Goal: Task Accomplishment & Management: Use online tool/utility

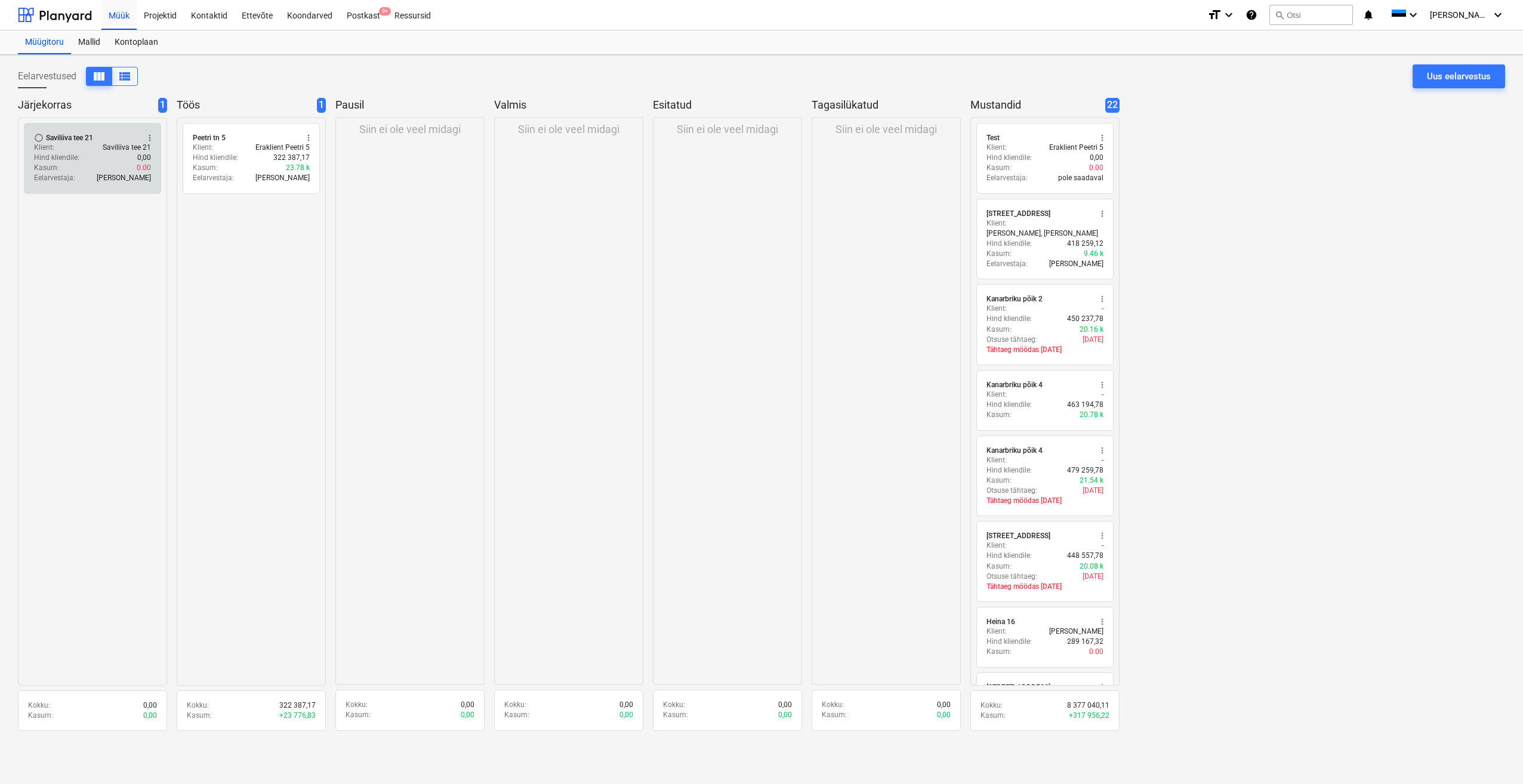
click at [108, 162] on div "Hind kliendile : 0,00" at bounding box center [92, 158] width 117 height 10
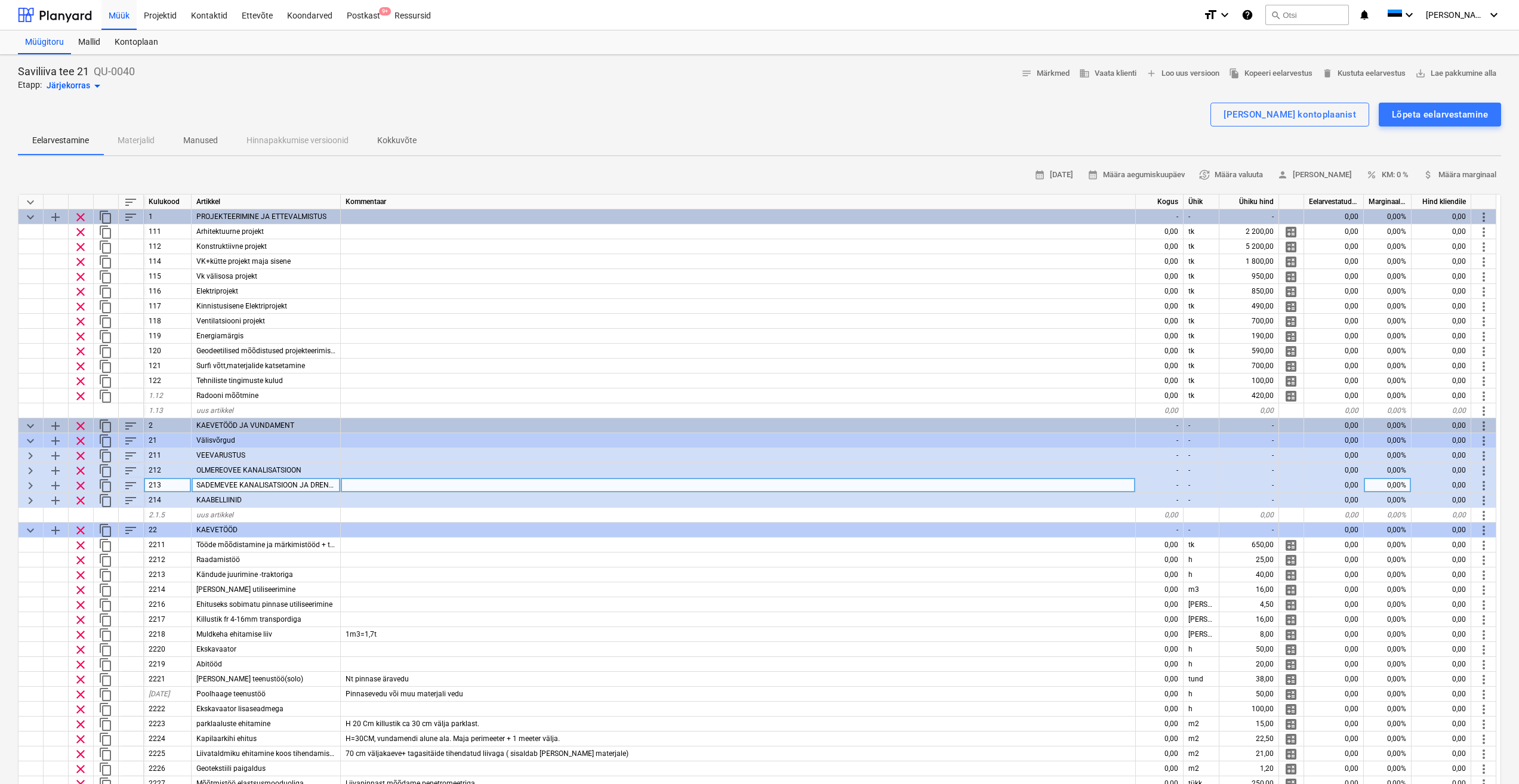
click at [29, 485] on span "keyboard_arrow_right" at bounding box center [30, 485] width 14 height 14
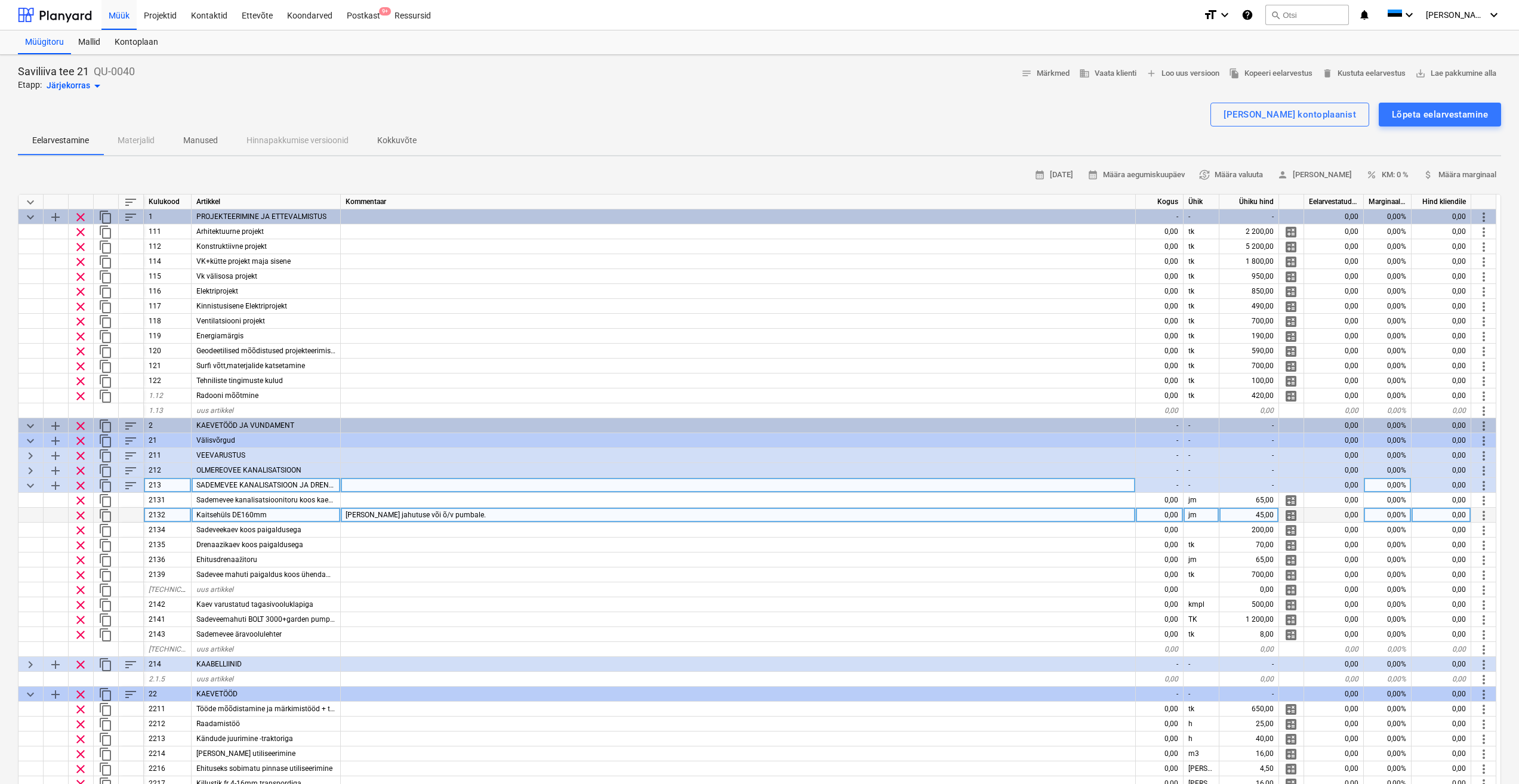
click at [319, 517] on div "Kaitsehüls DE160mm" at bounding box center [266, 515] width 150 height 15
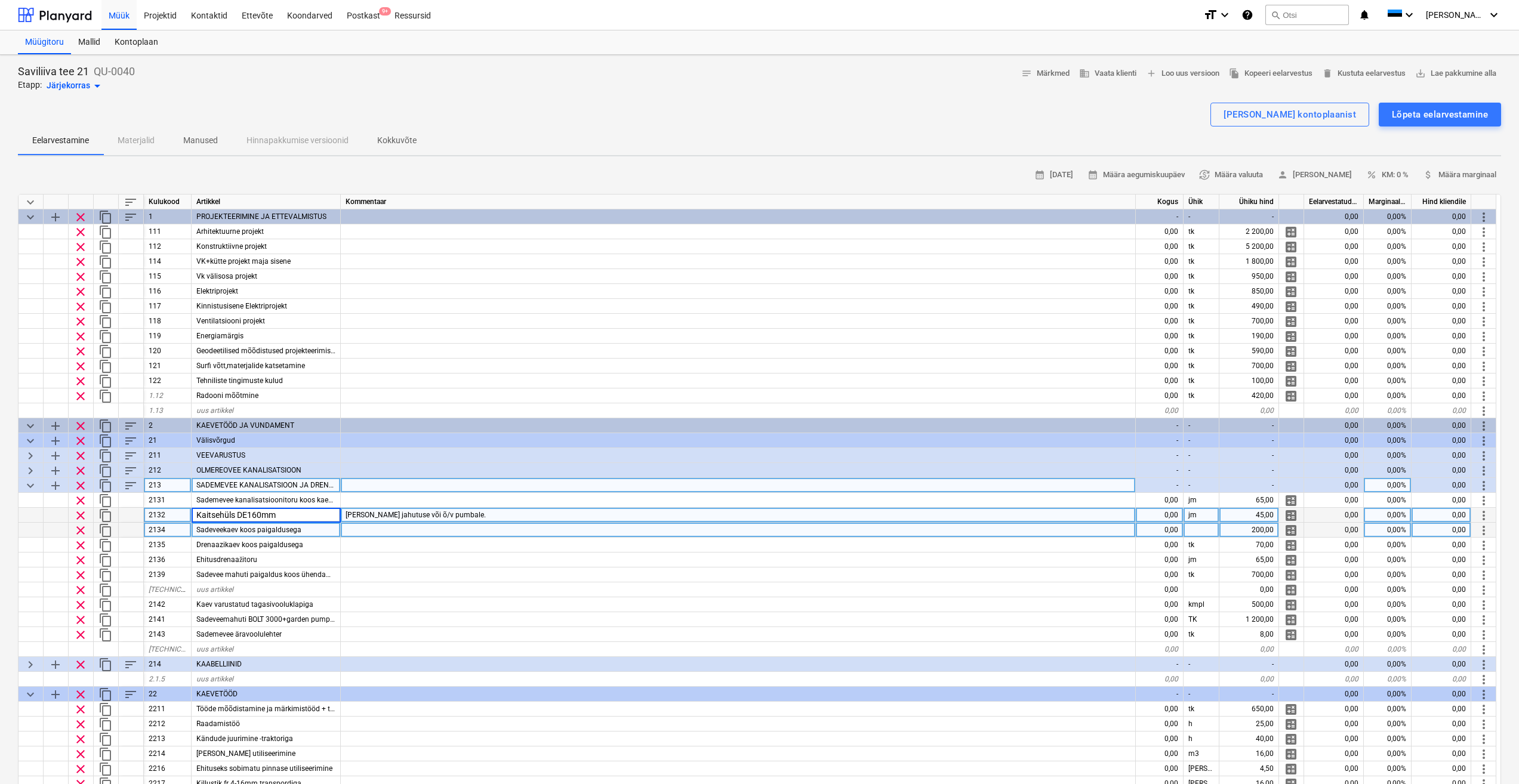
click at [432, 529] on div at bounding box center [738, 530] width 795 height 15
click at [318, 532] on div "Sadeveekaev koos paigaldusega" at bounding box center [266, 530] width 150 height 15
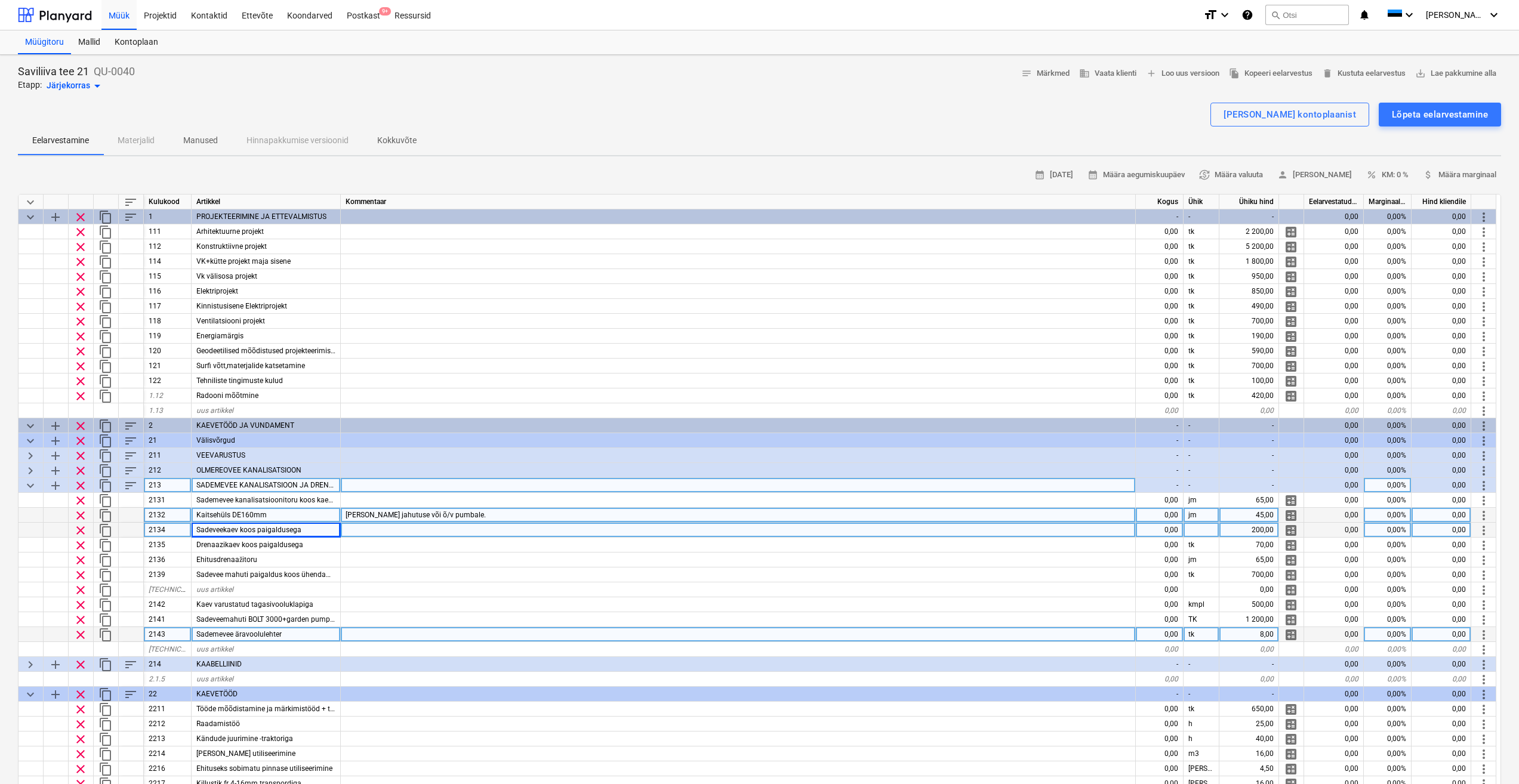
click at [300, 635] on div "Sademevee äravoolulehter" at bounding box center [266, 635] width 150 height 15
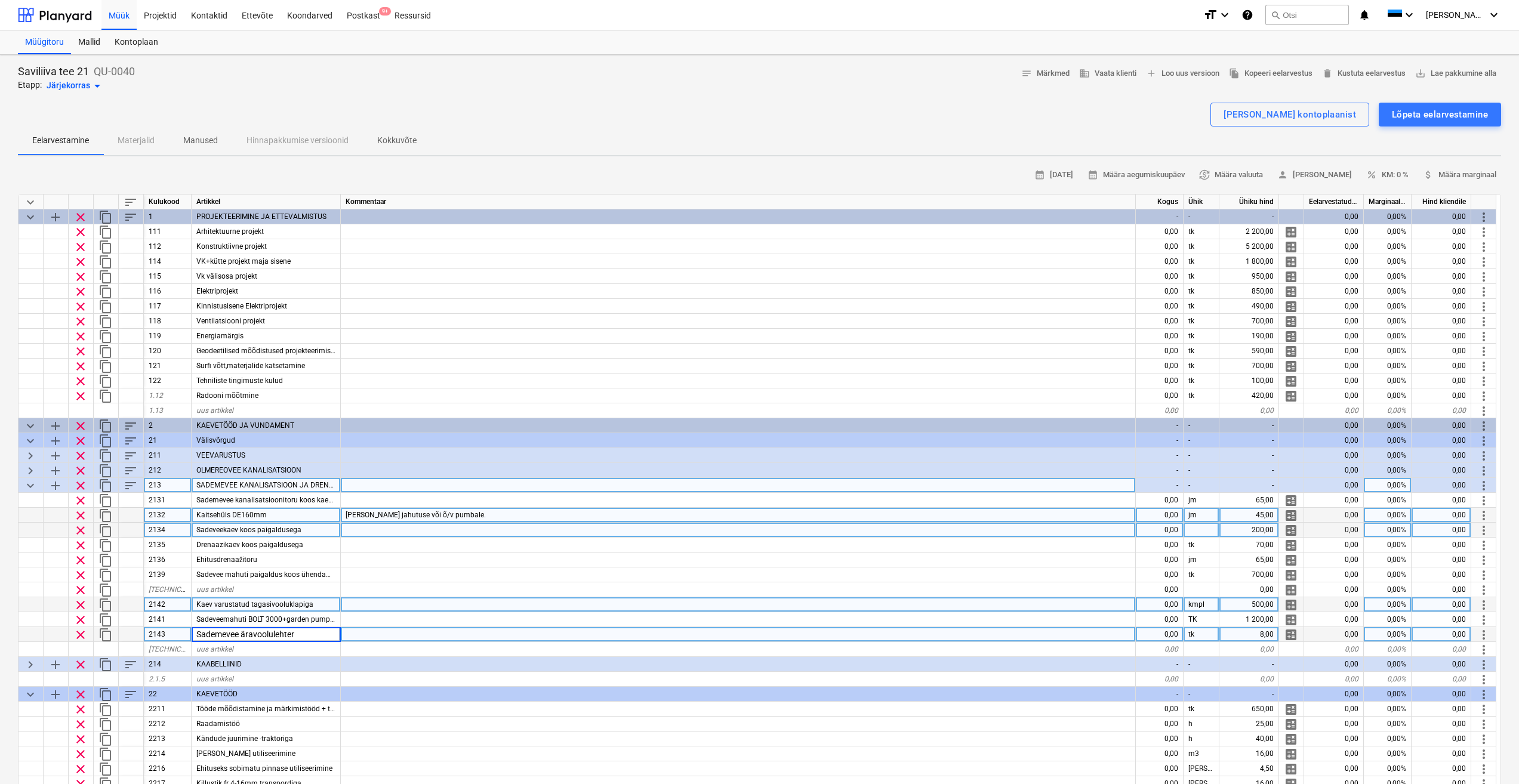
click at [413, 605] on div at bounding box center [738, 605] width 795 height 15
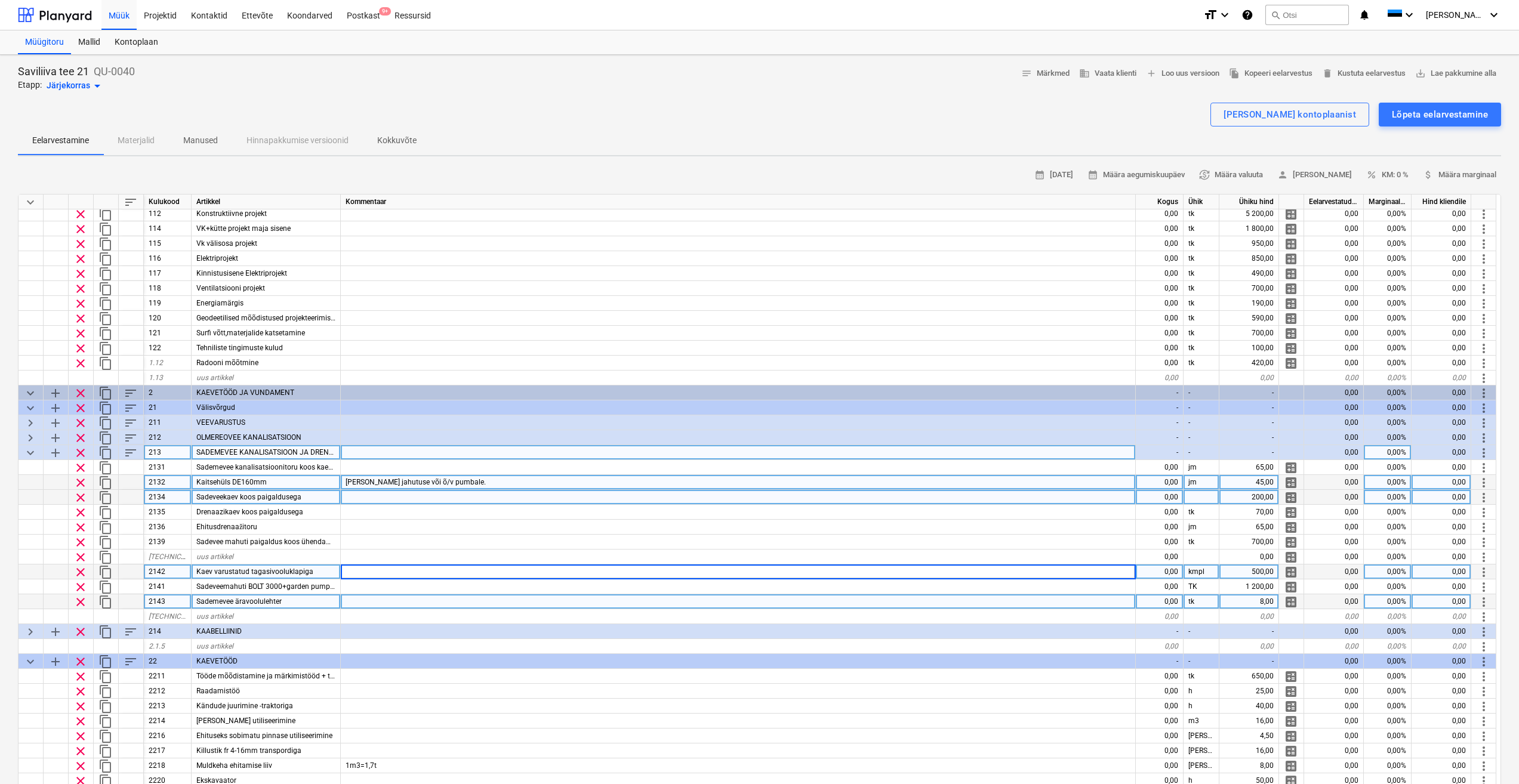
scroll to position [60, 0]
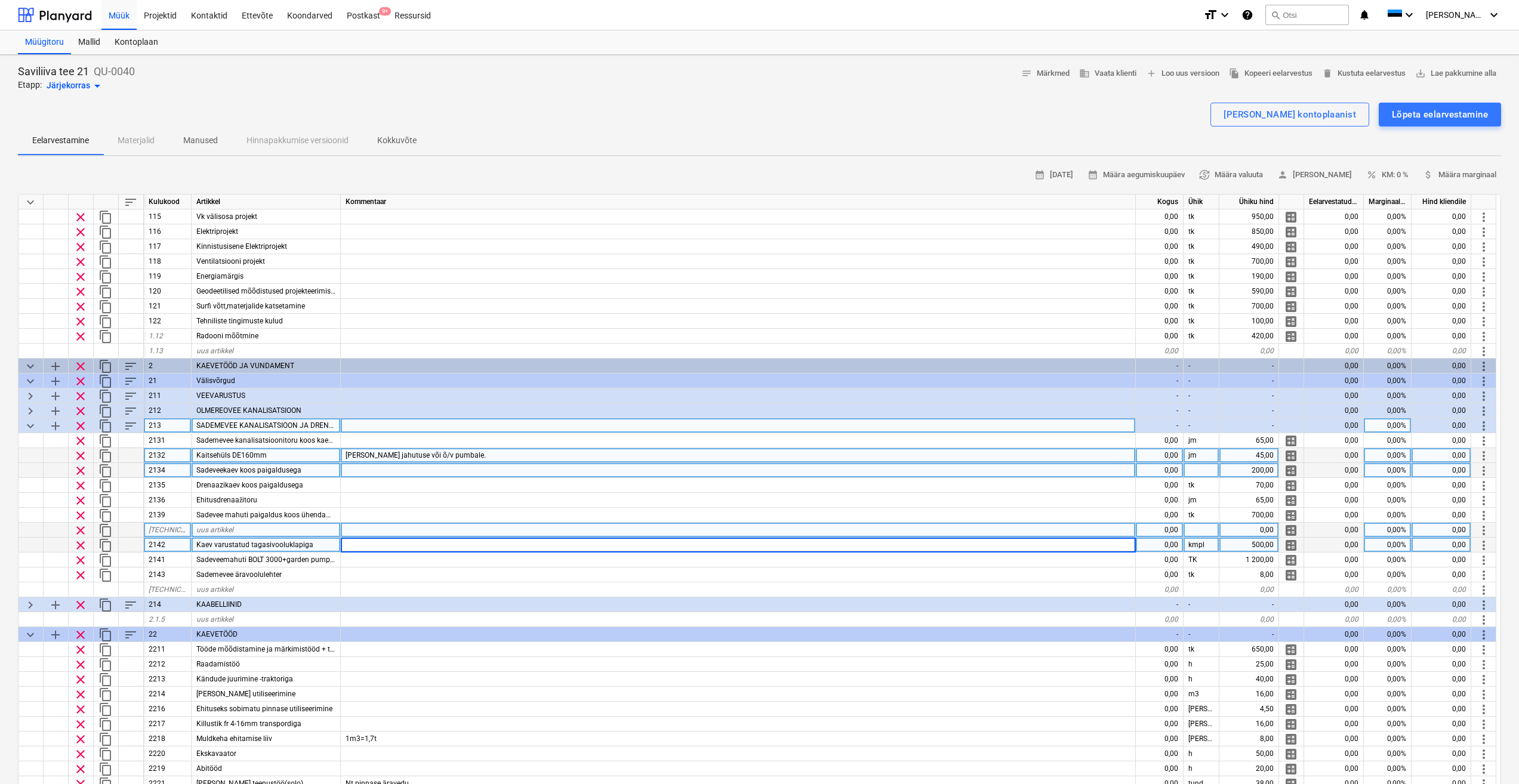
click at [78, 532] on span "clear" at bounding box center [81, 530] width 14 height 14
type textarea "x"
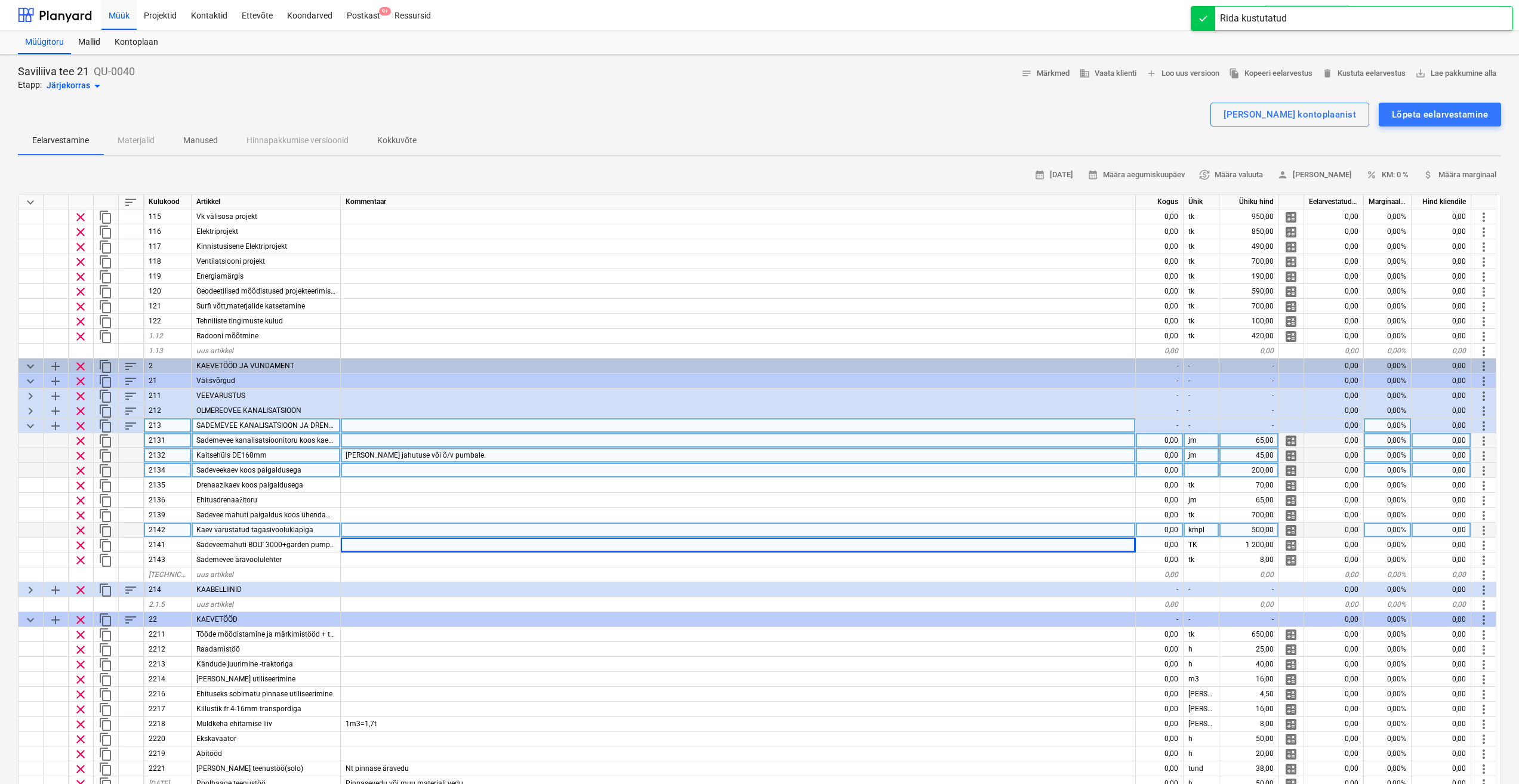
click at [327, 442] on span "Sademevee kanalisatsioonitoru koos kaevetega" at bounding box center [273, 440] width 154 height 8
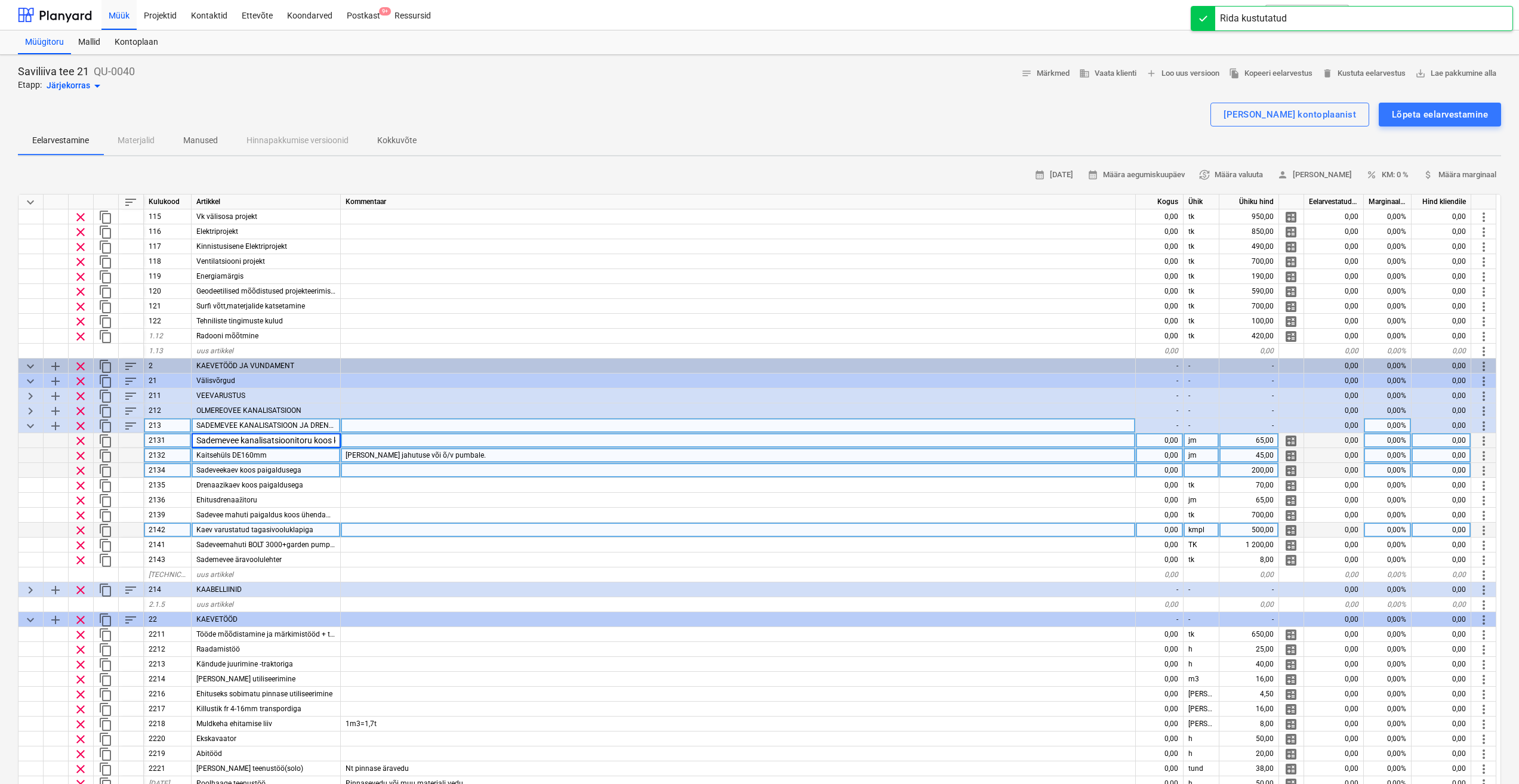
scroll to position [0, 38]
click at [338, 474] on div "Sadeveekaev koos paigaldusega" at bounding box center [266, 471] width 150 height 15
click at [314, 441] on span "Sademevee kanalisatsioonitoru koos kaevetega" at bounding box center [273, 440] width 154 height 8
click at [507, 438] on div at bounding box center [738, 440] width 795 height 15
click at [285, 440] on span "Sademevee kanalisatsioonitoru koos kaevetega" at bounding box center [273, 440] width 154 height 8
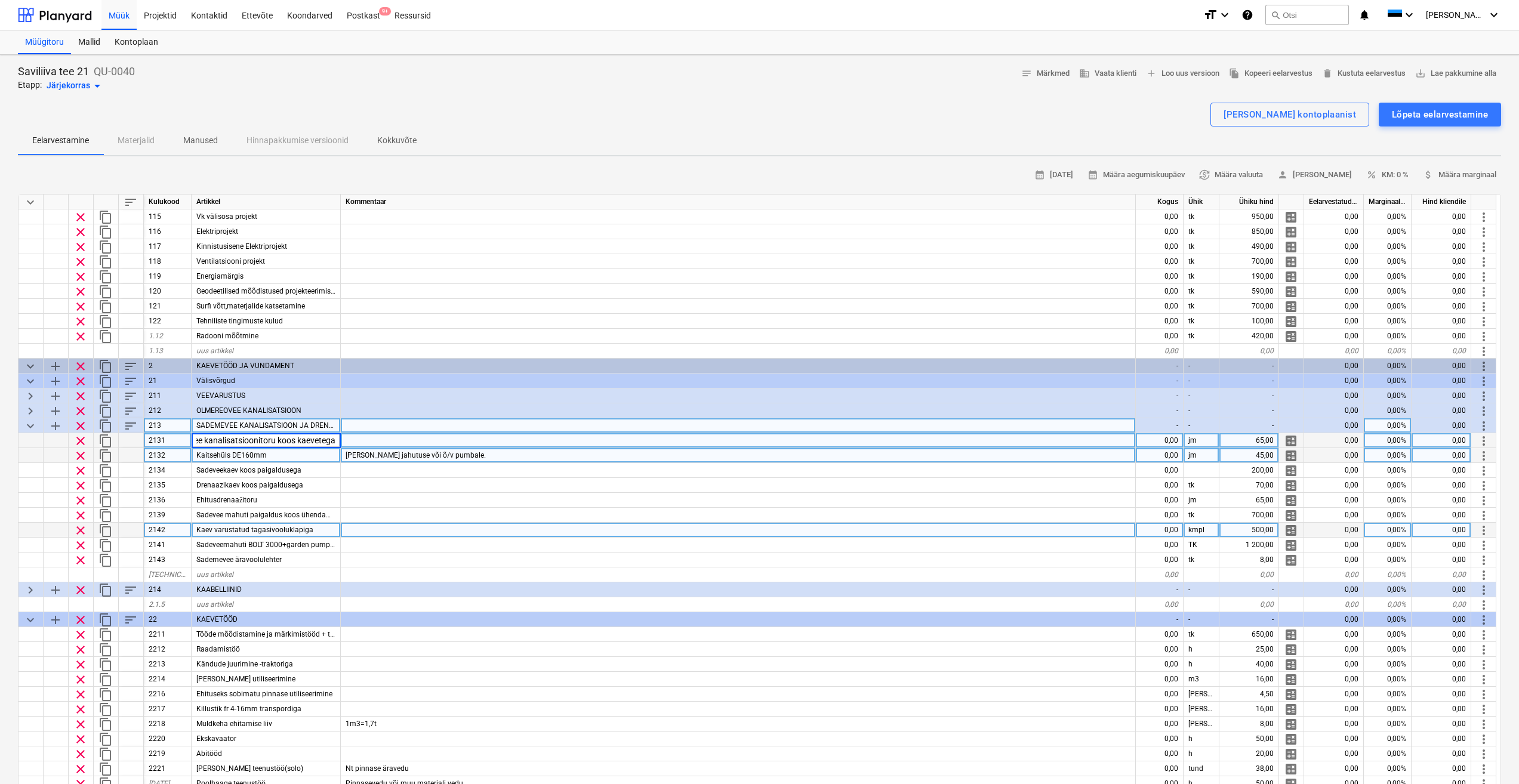
click at [387, 441] on div at bounding box center [738, 440] width 795 height 15
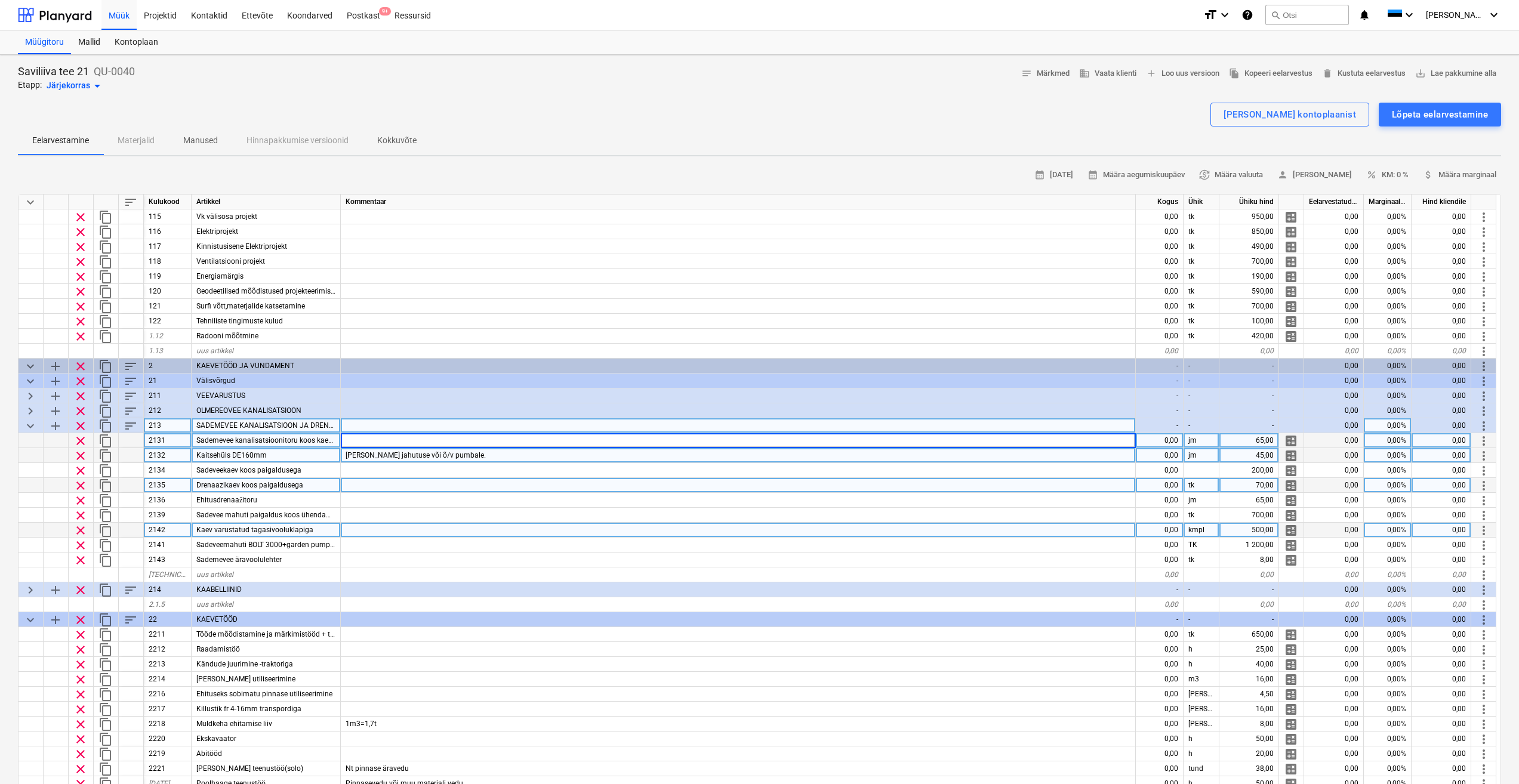
click at [449, 490] on div at bounding box center [738, 486] width 795 height 15
click at [317, 439] on span "Sademevee kanalisatsioonitoru koos kaevetega" at bounding box center [273, 440] width 154 height 8
click at [505, 436] on div at bounding box center [738, 440] width 795 height 15
click at [585, 484] on div at bounding box center [738, 486] width 795 height 15
click at [319, 439] on span "Sademevee kanalisatsioonitoru koos kaevetega" at bounding box center [273, 440] width 154 height 8
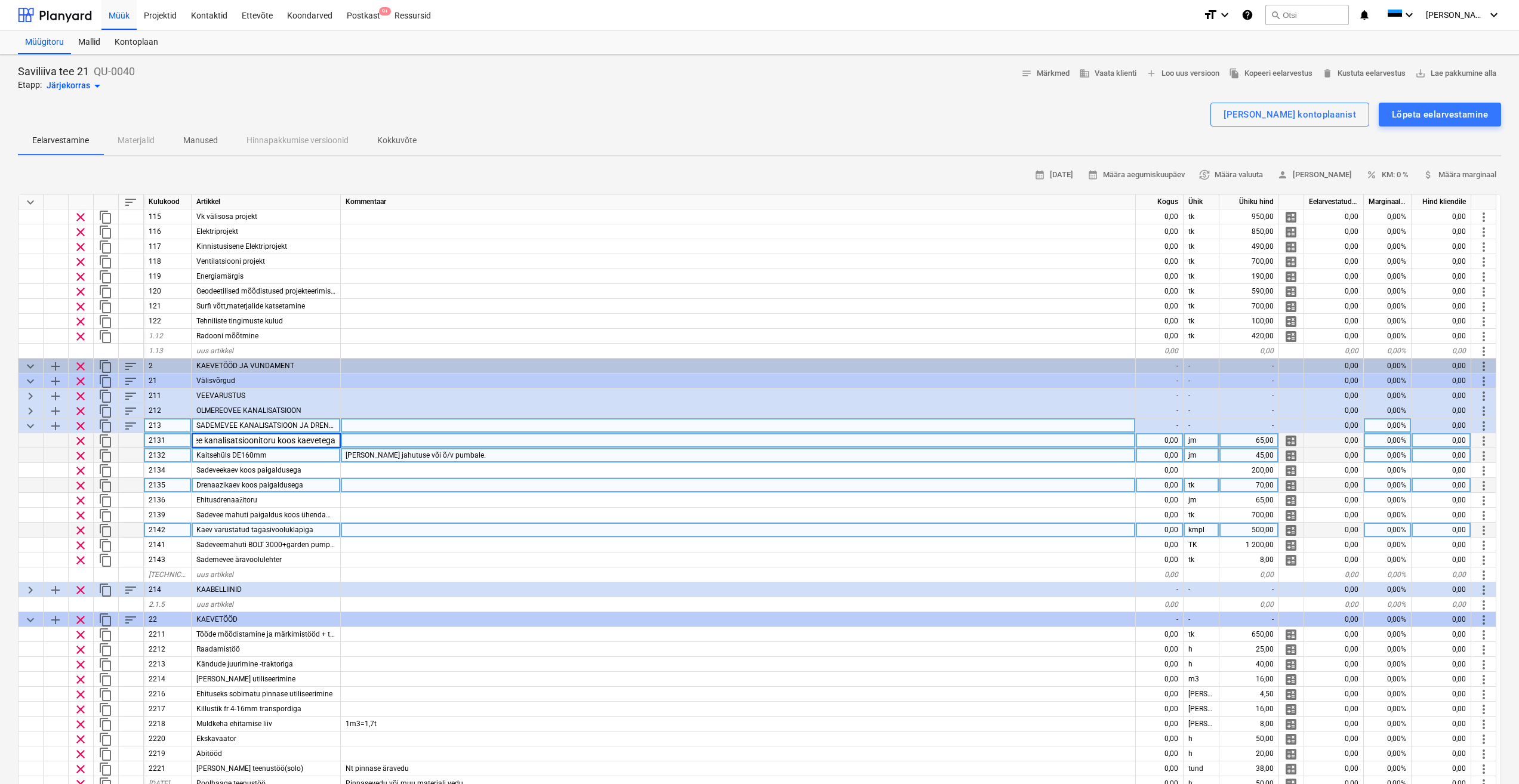
click at [321, 457] on div "Kaitsehüls DE160mm" at bounding box center [266, 455] width 150 height 15
click at [330, 440] on span "Sademevee kanalisatsioonitoru koos kaevetega" at bounding box center [273, 440] width 154 height 8
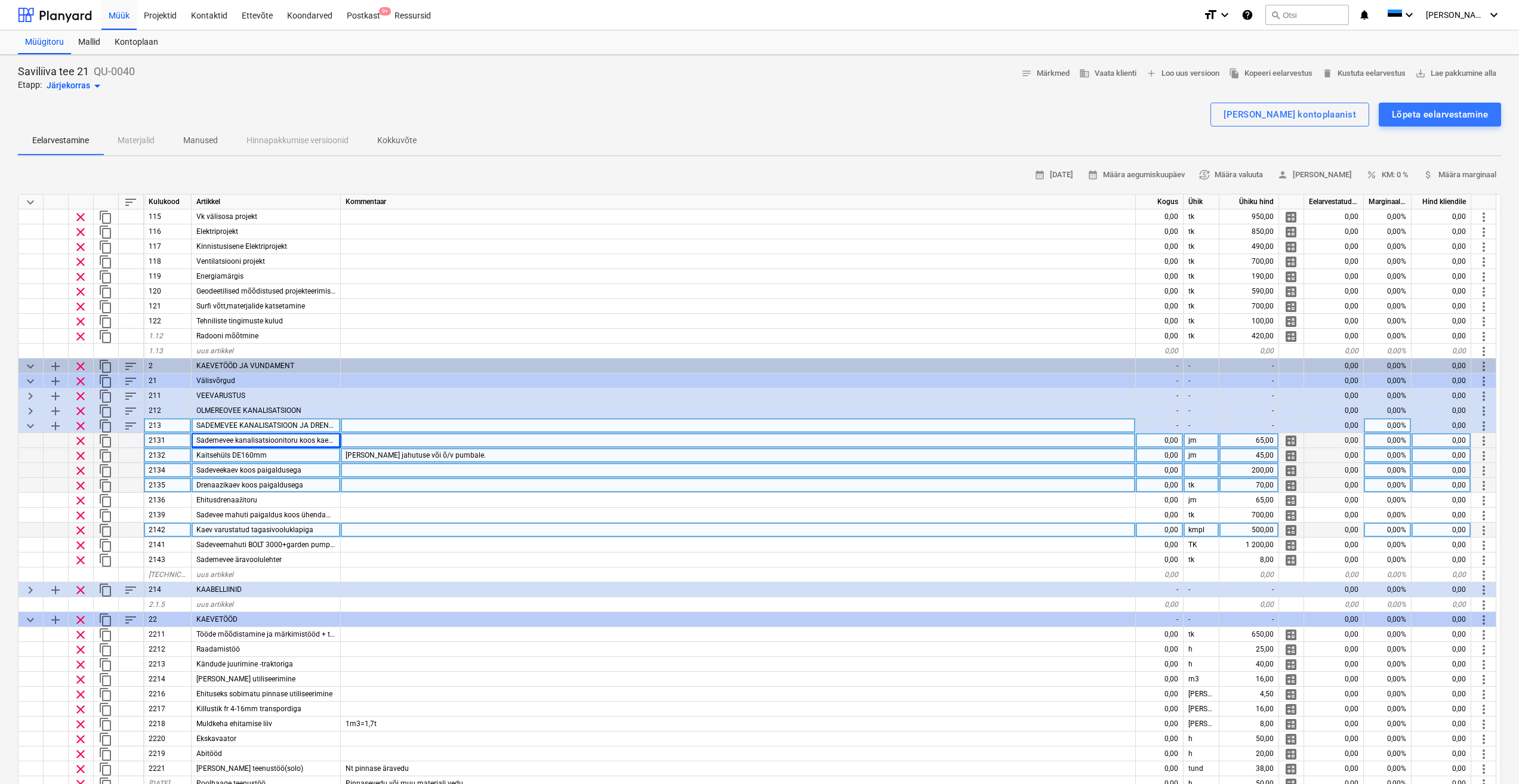
click at [1048, 465] on div at bounding box center [738, 471] width 795 height 15
click at [317, 438] on span "Sademevee kanalisatsioonitoru koos kaevetega" at bounding box center [273, 440] width 154 height 8
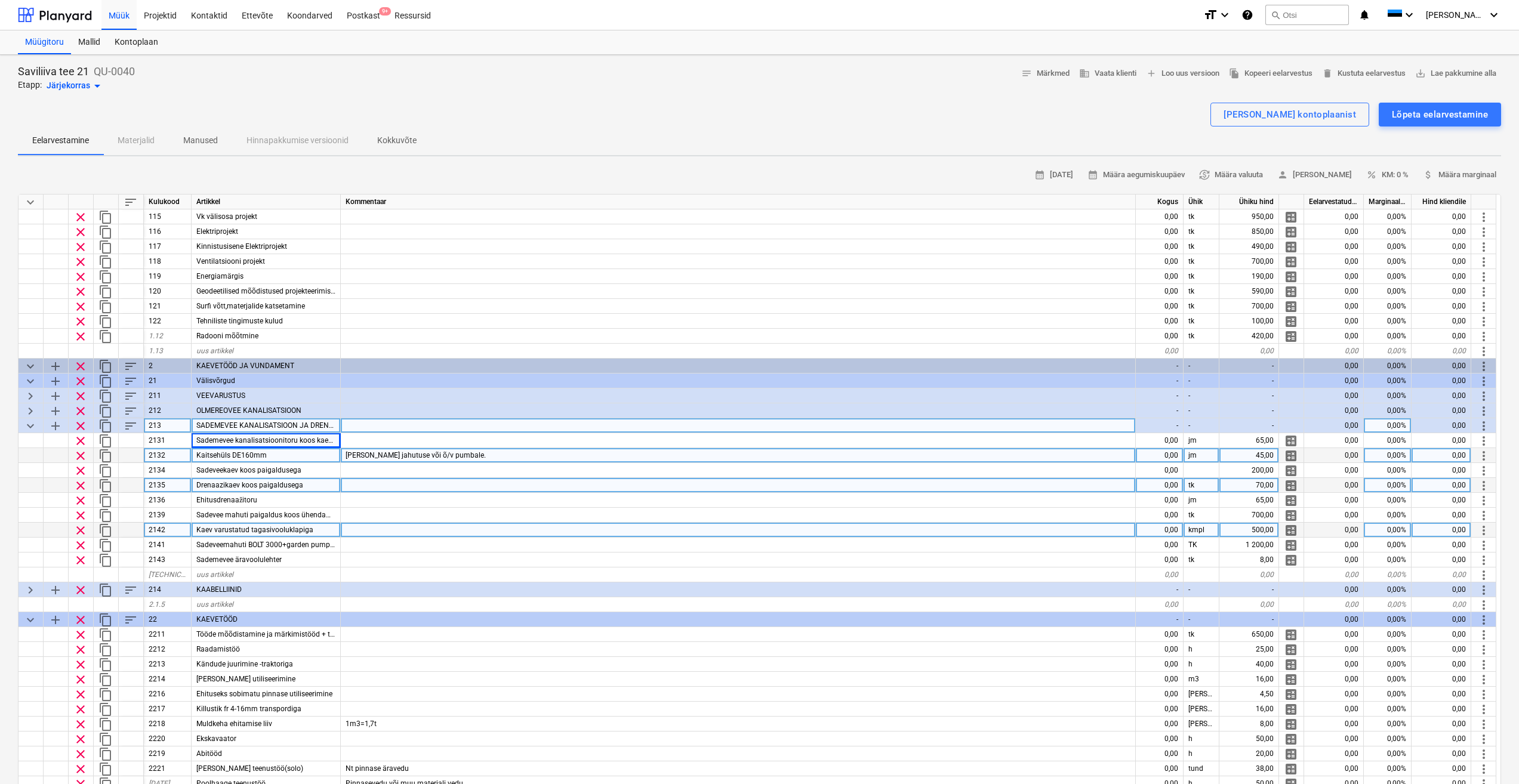
drag, startPoint x: 317, startPoint y: 463, endPoint x: 304, endPoint y: 460, distance: 13.3
click at [317, 463] on div "keyboard_arrow_down sort Kulukood Artikkel Kommentaar Kogus Ühik Ühiku hind Eel…" at bounding box center [759, 507] width 1483 height 627
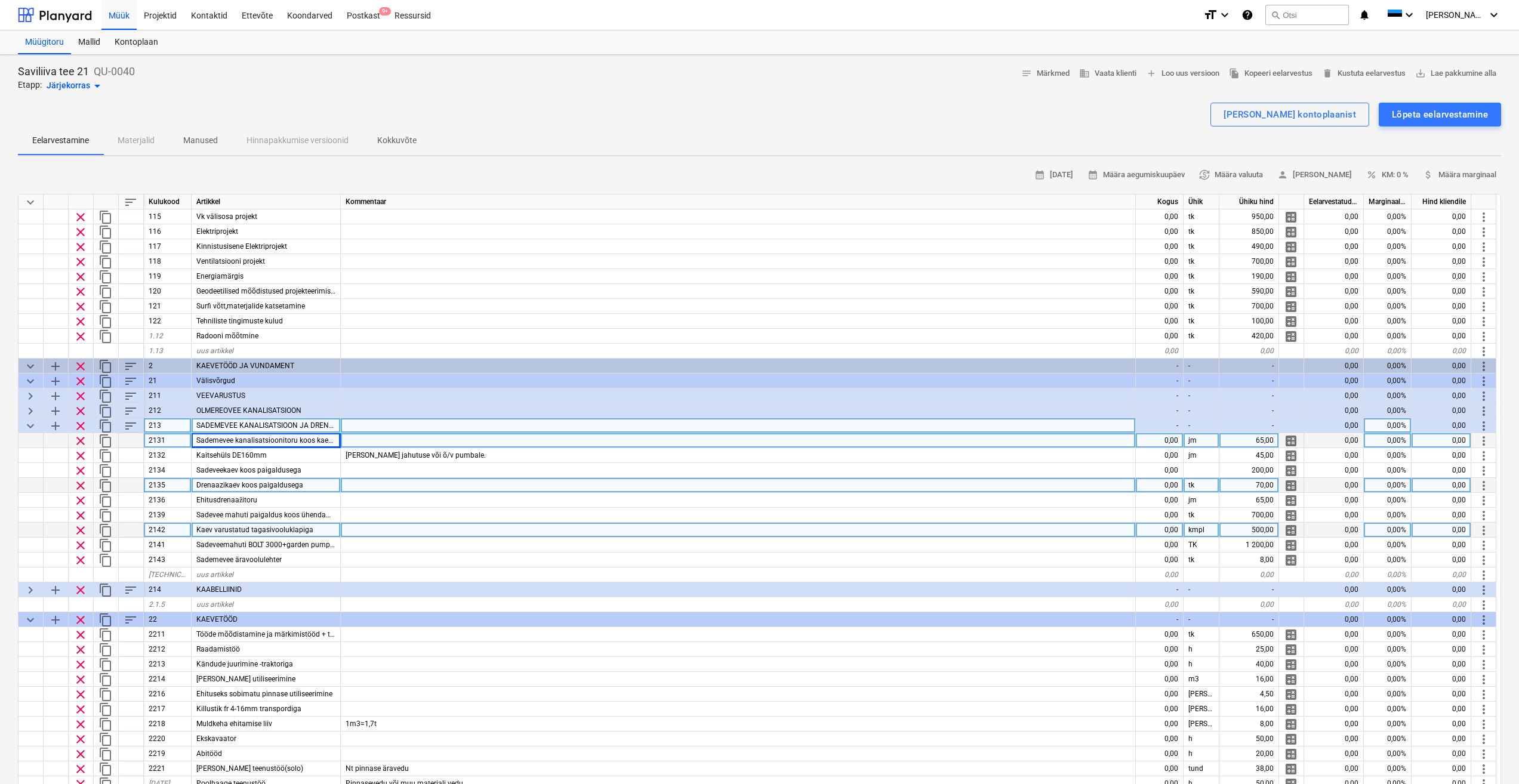
click at [241, 442] on span "Sademevee kanalisatsioonitoru koos kaevetega" at bounding box center [273, 440] width 154 height 8
click at [149, 40] on div "Kontoplaan" at bounding box center [137, 42] width 58 height 24
click at [1261, 442] on div "65,00" at bounding box center [1249, 440] width 60 height 15
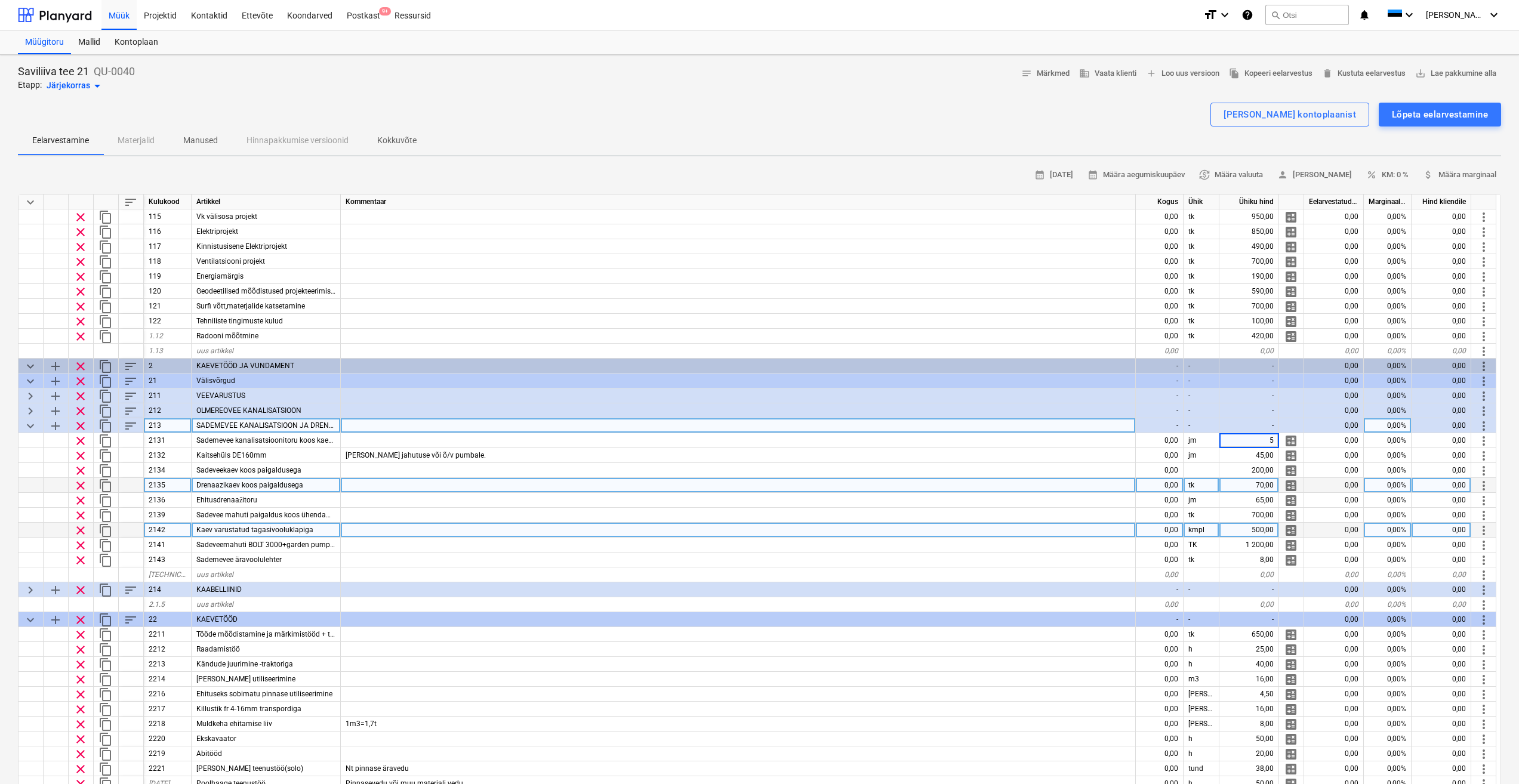
type input "50"
type textarea "x"
click at [963, 481] on div at bounding box center [738, 486] width 795 height 15
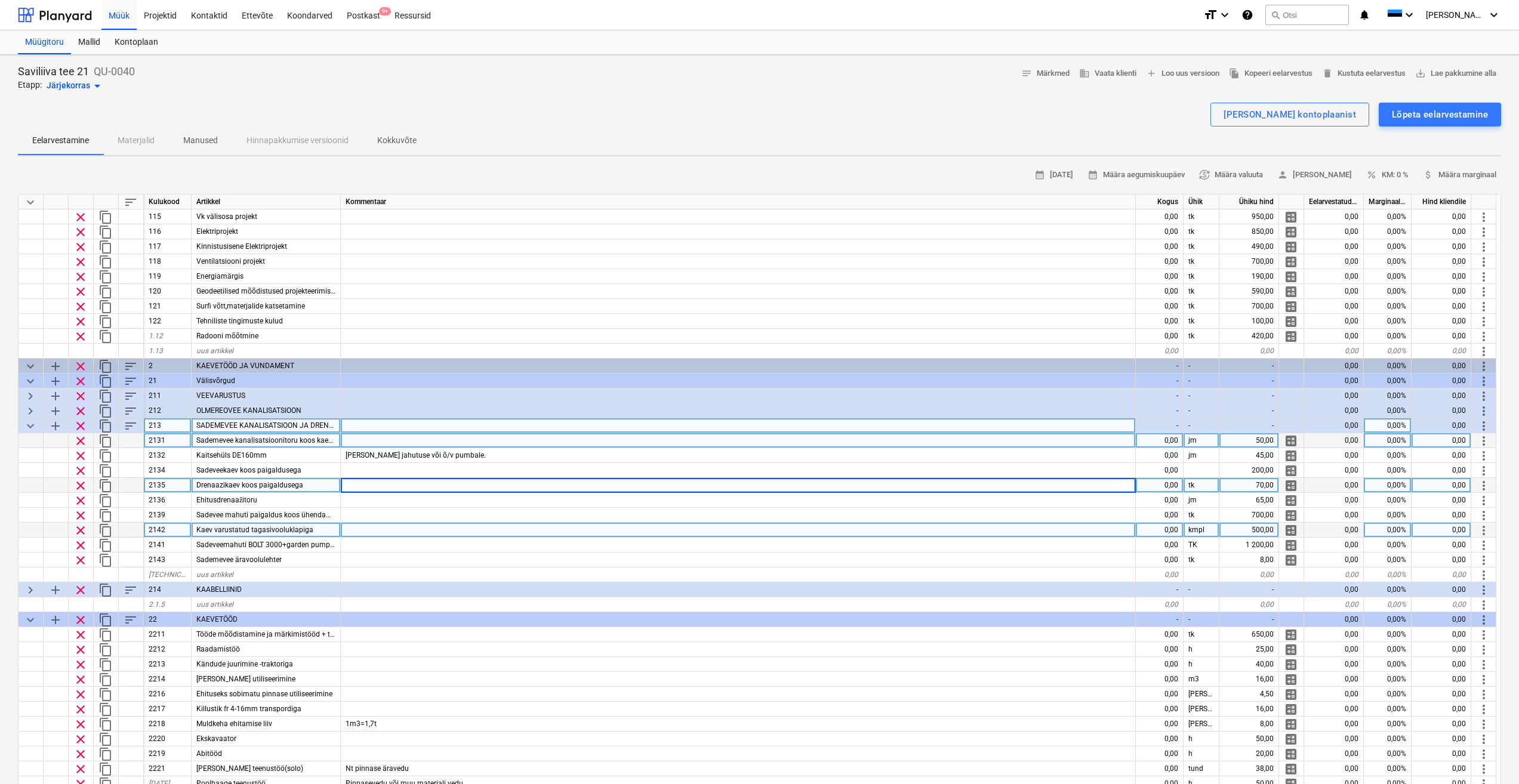
click at [1169, 438] on div "0,00" at bounding box center [1160, 440] width 48 height 15
type input "40"
type textarea "x"
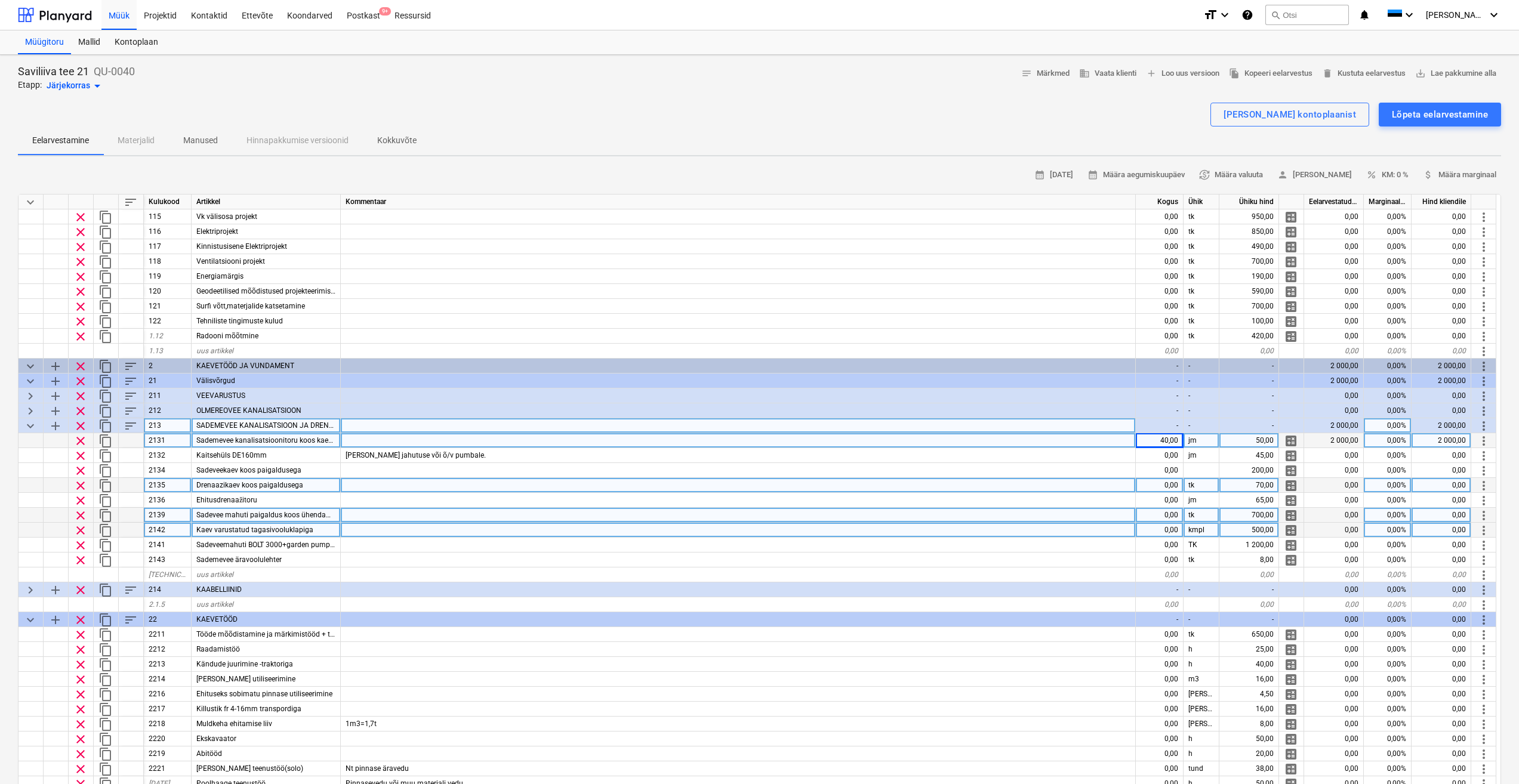
click at [1049, 513] on div at bounding box center [738, 515] width 795 height 15
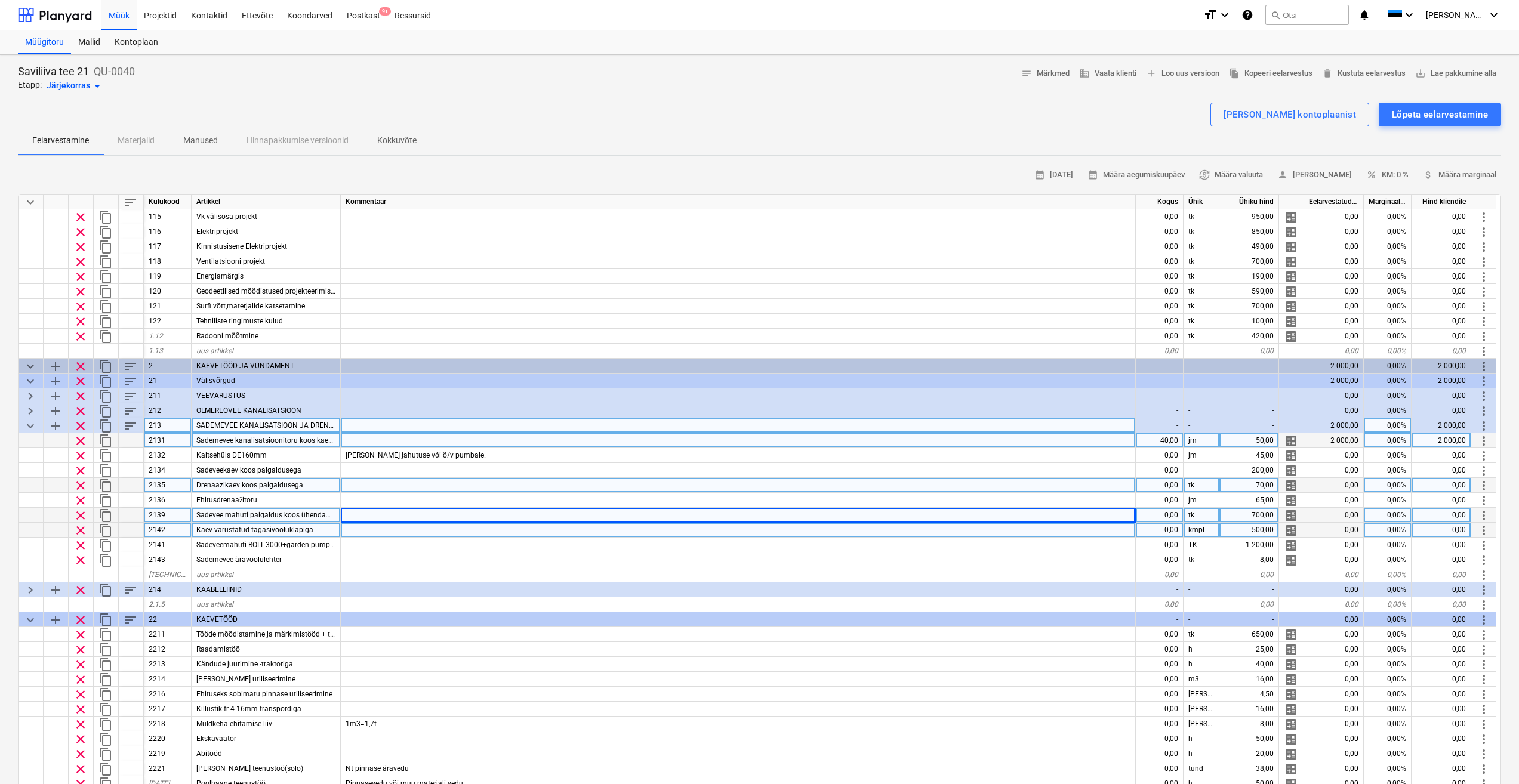
click at [1171, 440] on div "40,00" at bounding box center [1160, 440] width 48 height 15
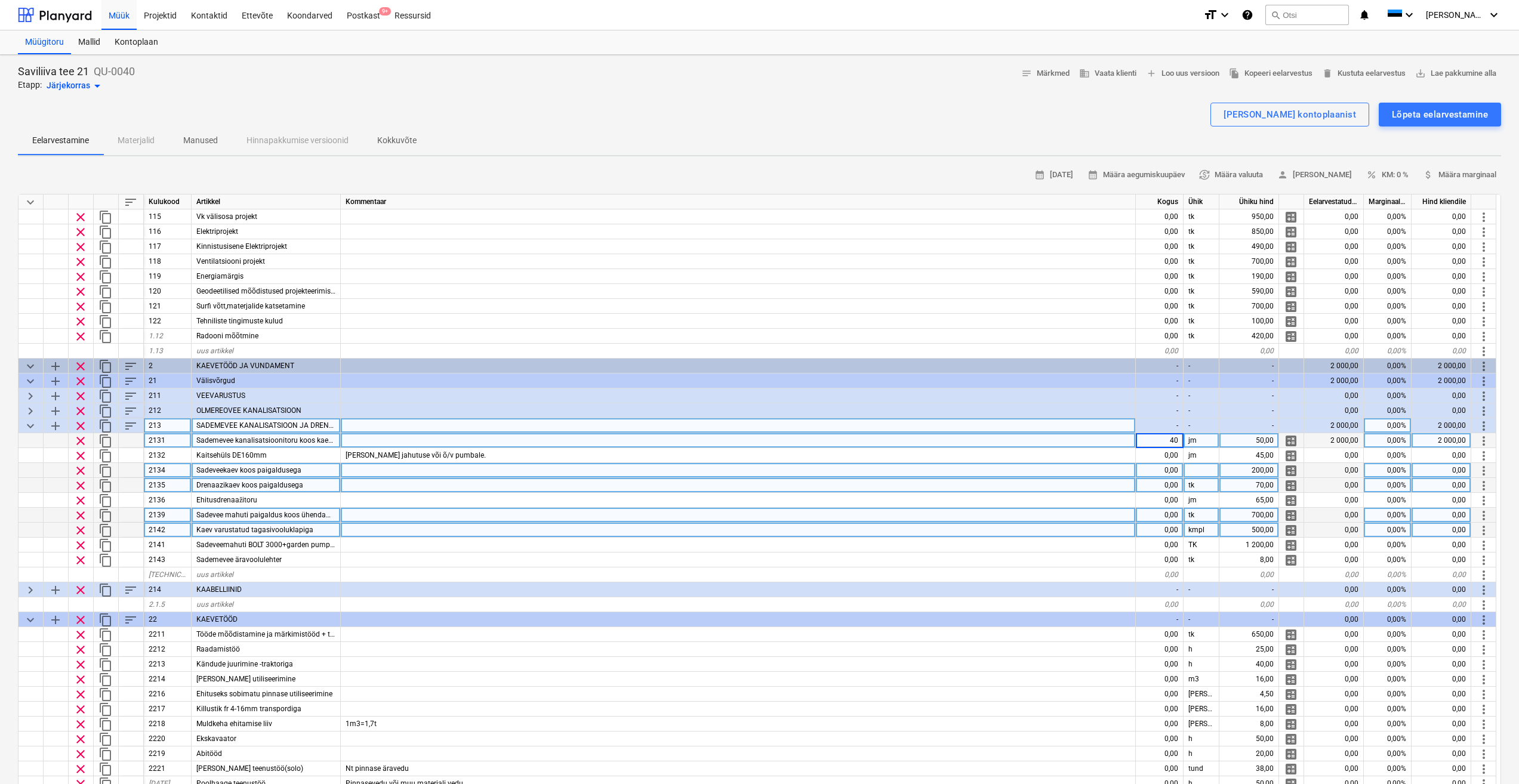
click at [1062, 466] on div at bounding box center [738, 471] width 795 height 15
click at [1171, 440] on div "40,00" at bounding box center [1160, 440] width 48 height 15
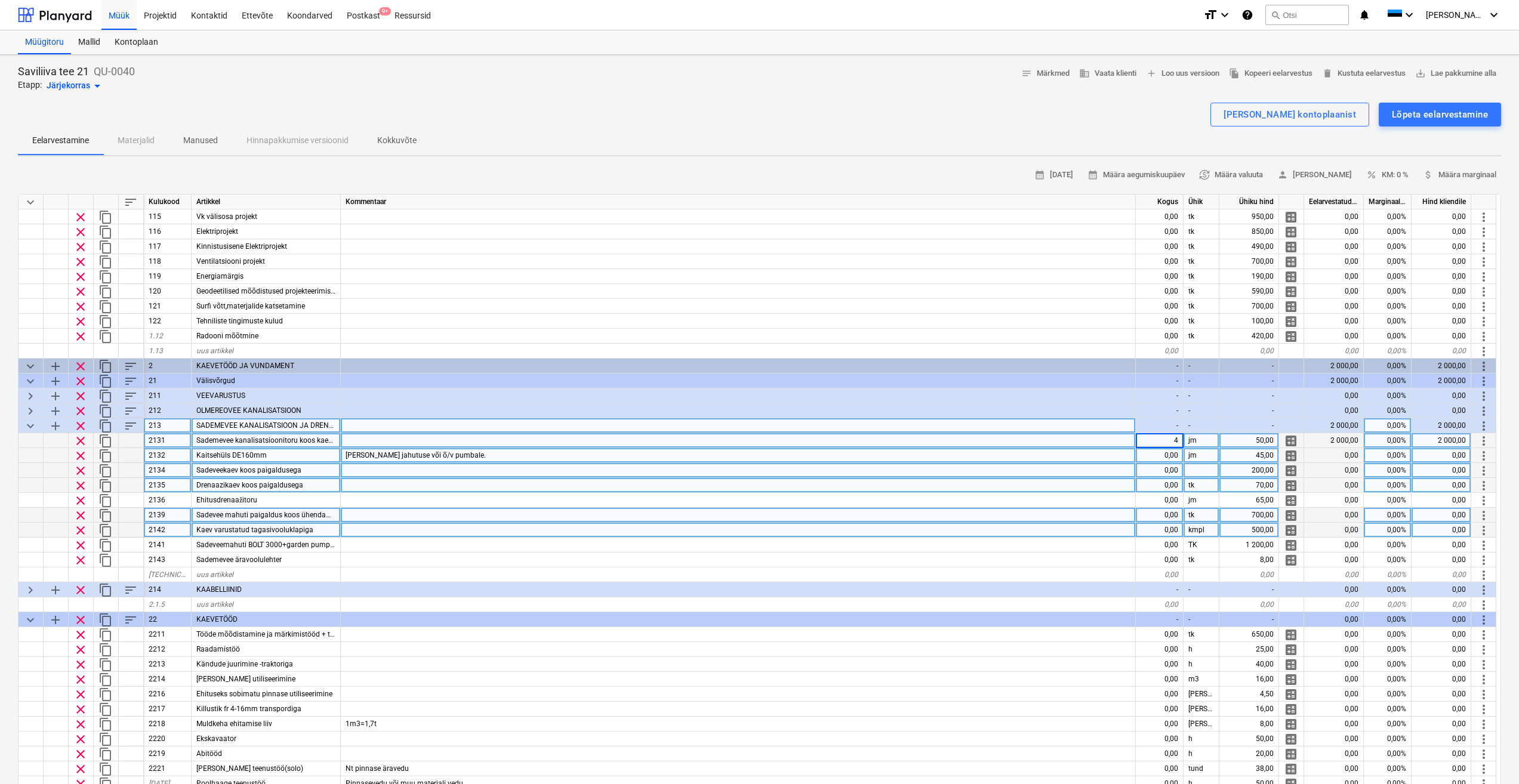
type input "44"
type textarea "x"
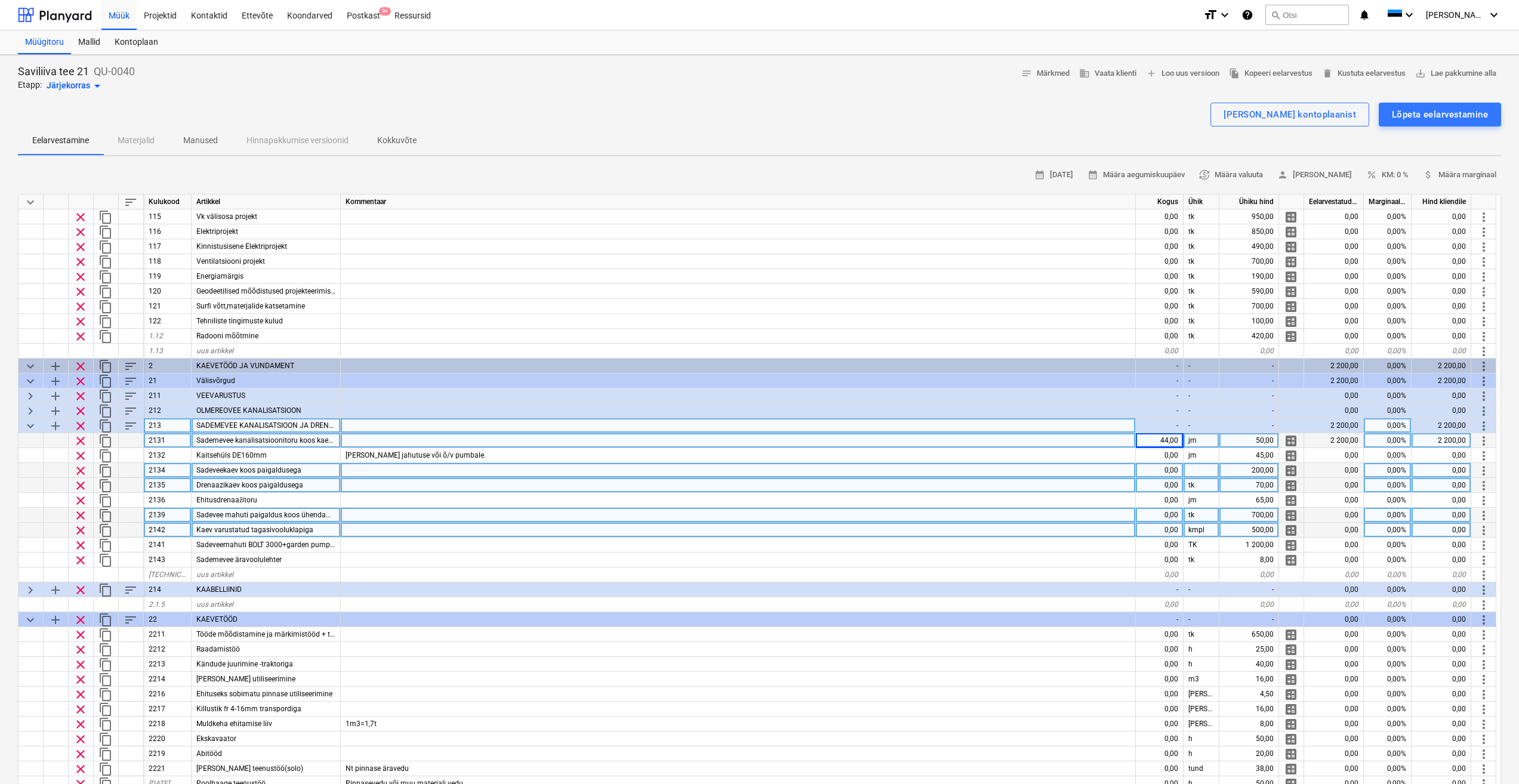
click at [986, 488] on div at bounding box center [738, 486] width 795 height 15
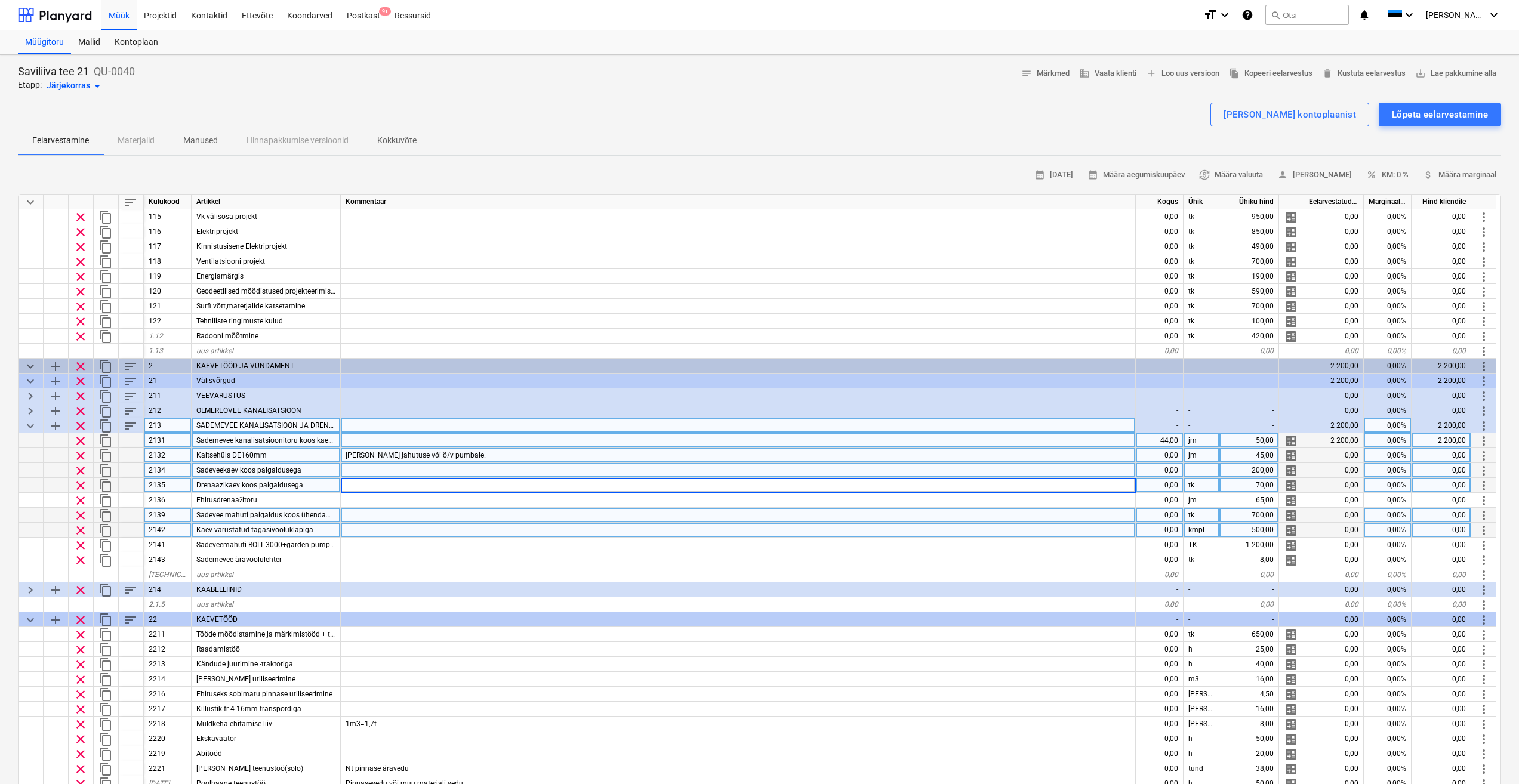
click at [282, 458] on div "Kaitsehüls DE160mm" at bounding box center [266, 455] width 150 height 15
click at [363, 441] on div at bounding box center [738, 440] width 795 height 15
click at [547, 483] on div at bounding box center [738, 486] width 795 height 15
click at [416, 463] on div at bounding box center [738, 471] width 795 height 15
click at [1173, 442] on div "44,00" at bounding box center [1160, 440] width 48 height 15
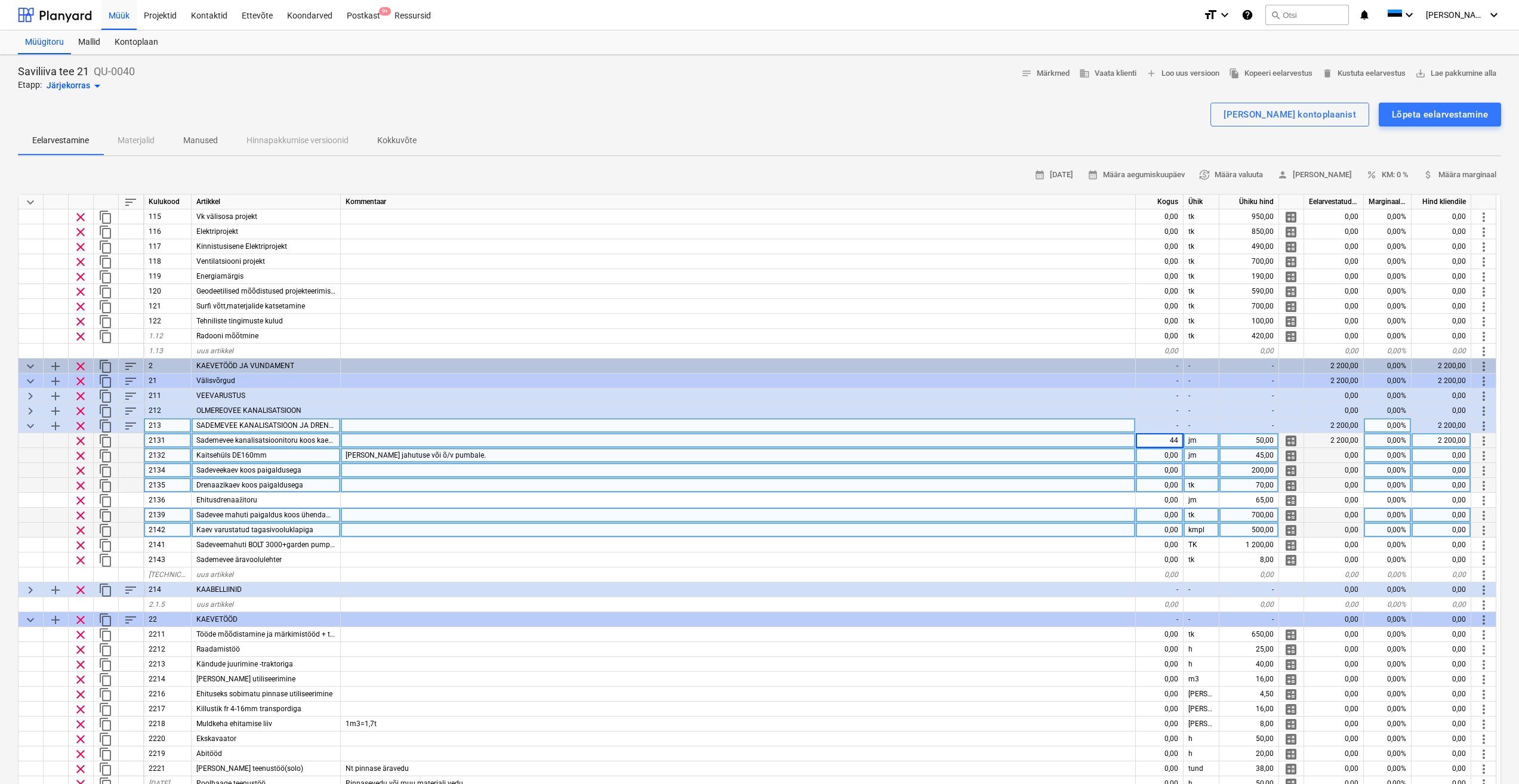
type input "0"
type textarea "x"
click at [862, 468] on div at bounding box center [738, 471] width 795 height 15
click at [1170, 440] on div "0,00" at bounding box center [1160, 440] width 48 height 15
type input "44"
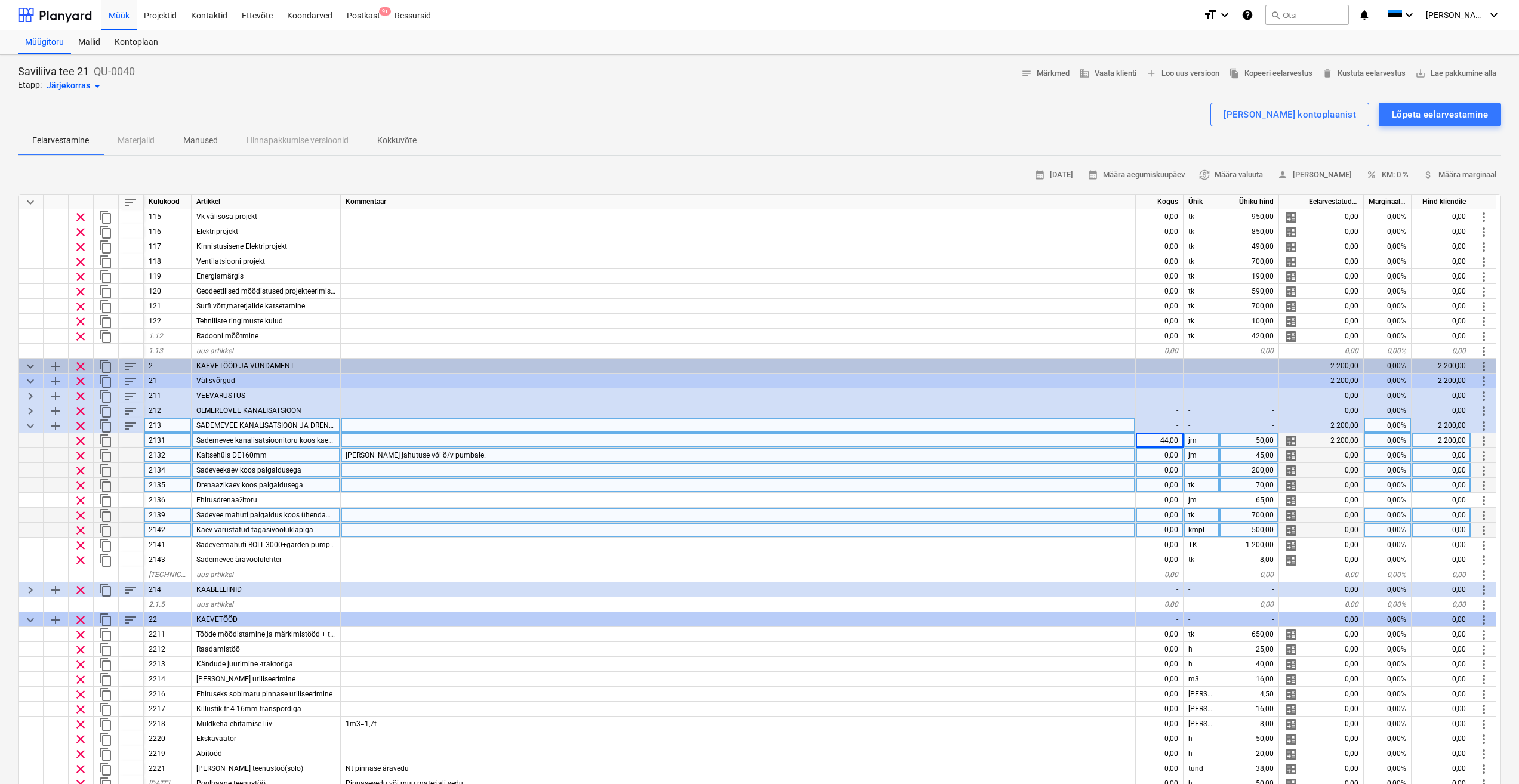
type textarea "x"
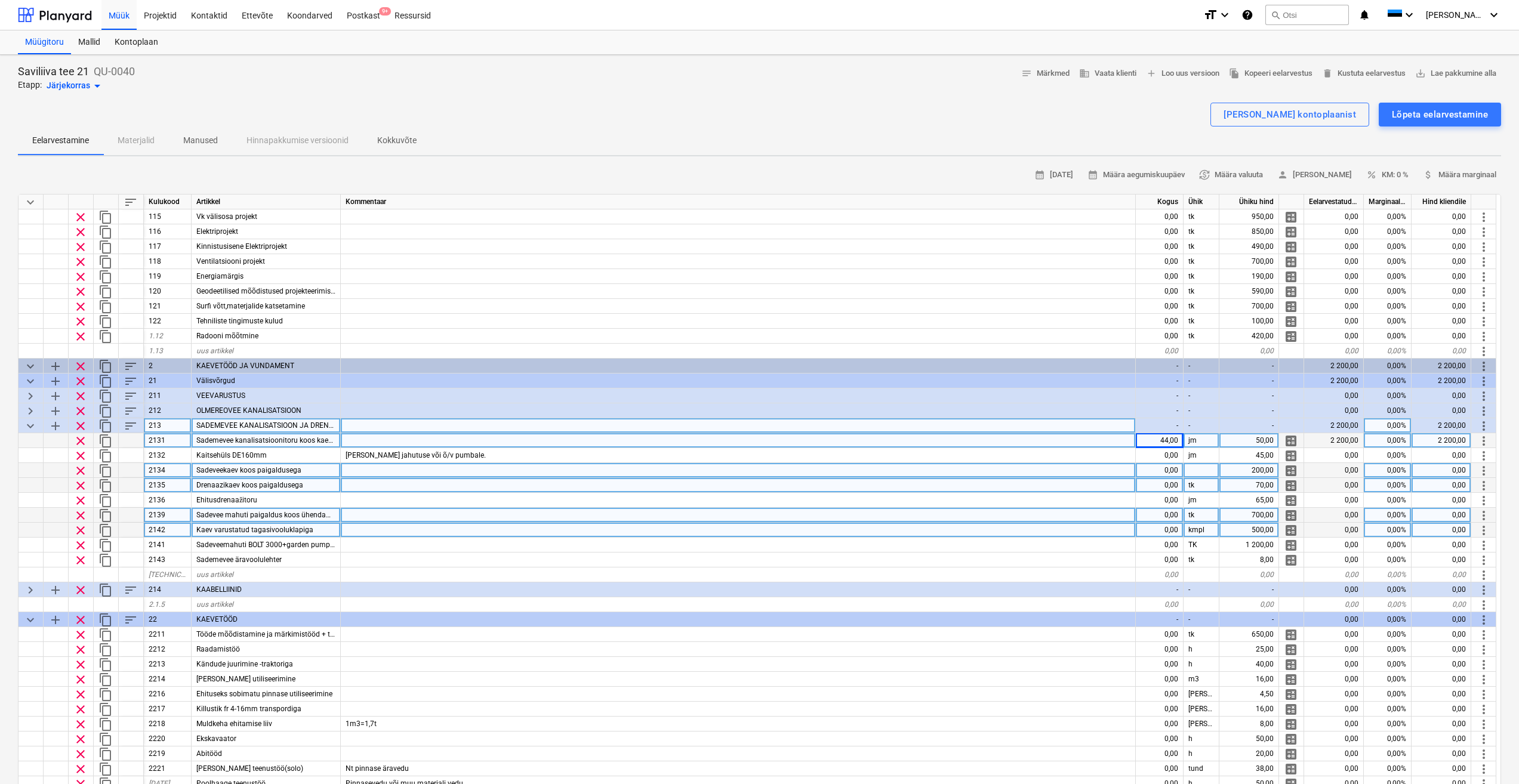
click at [314, 444] on span "Sademevee kanalisatsioonitoru koos kaevetega" at bounding box center [273, 440] width 154 height 8
click at [306, 517] on span "Sadevee mahuti paigaldus koos ühendamisega" at bounding box center [273, 515] width 154 height 8
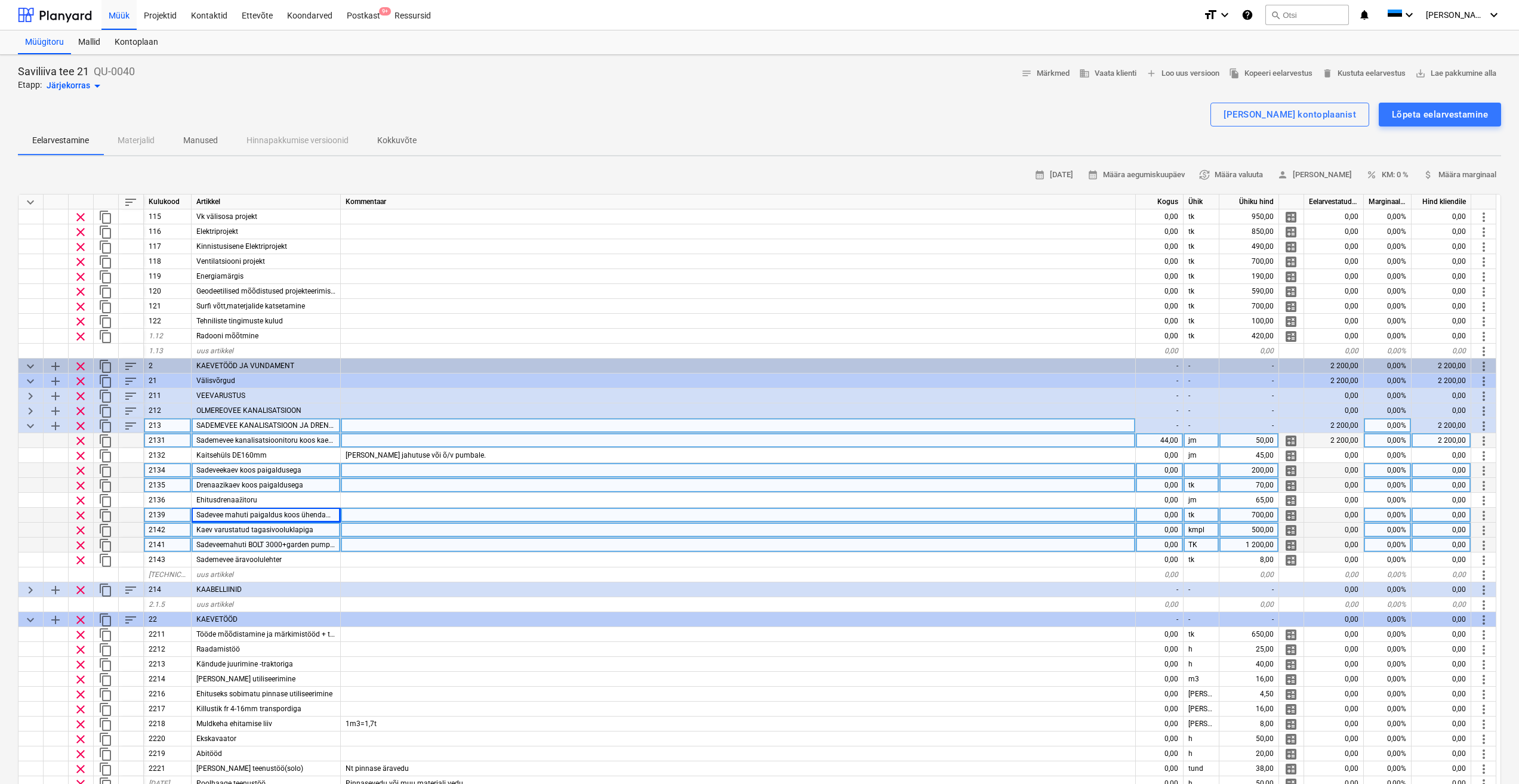
click at [319, 545] on span "Sadeveemahuti BOLT 3000+garden pump 4700/2" at bounding box center [276, 545] width 160 height 8
click at [283, 515] on span "Sadevee mahuti paigaldus koos ühendamisega" at bounding box center [273, 515] width 154 height 8
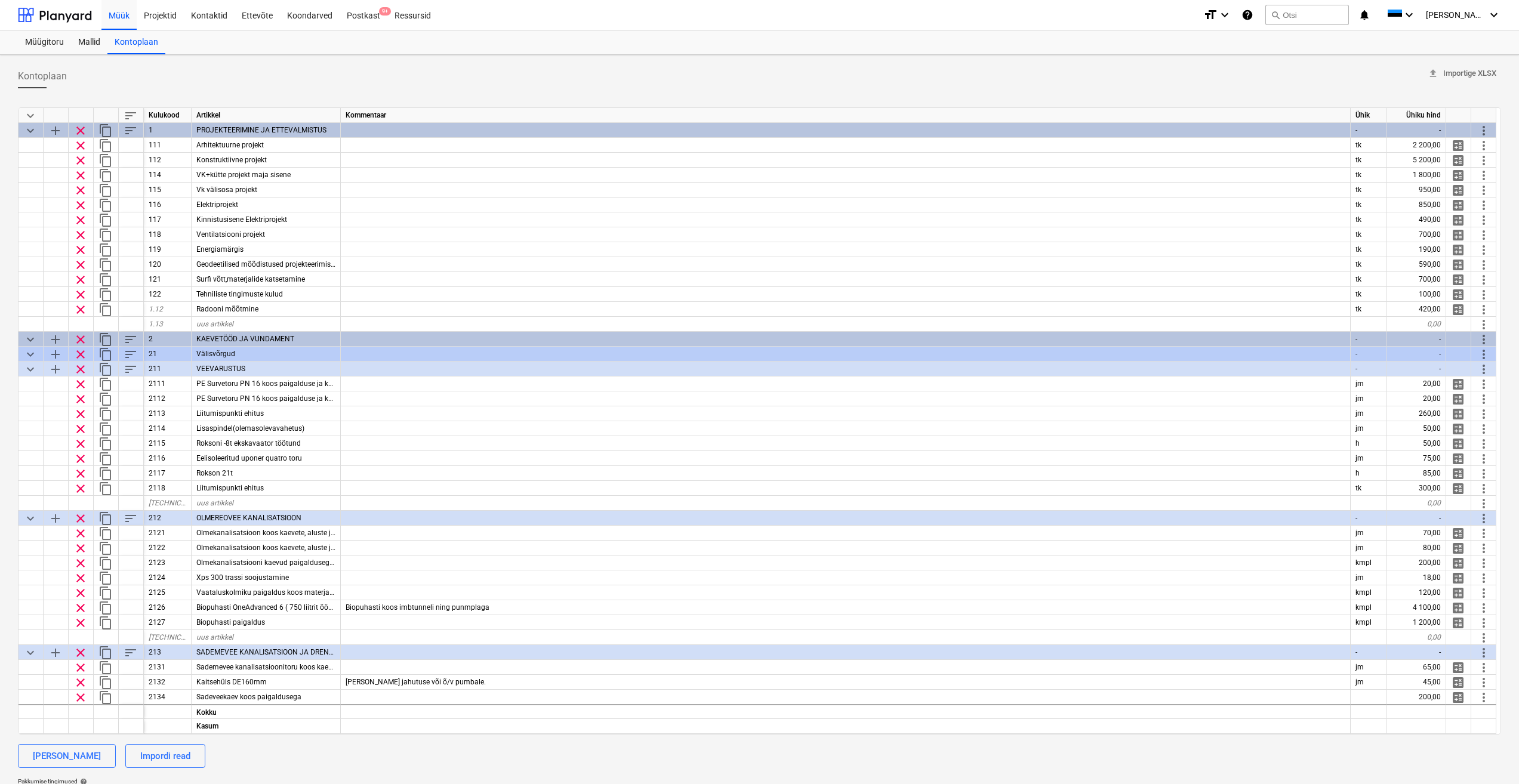
click at [32, 114] on span "keyboard_arrow_down" at bounding box center [30, 116] width 14 height 14
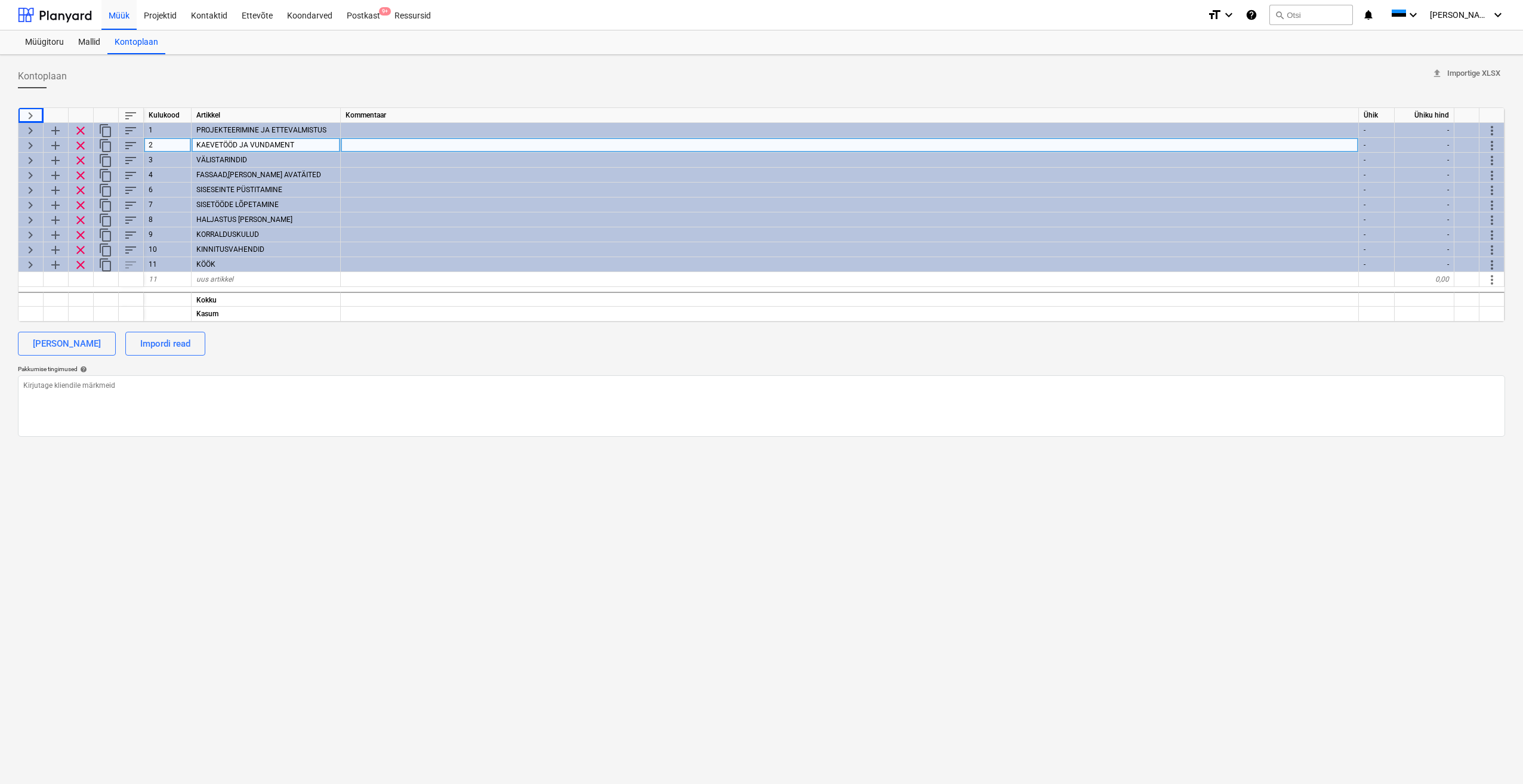
click at [30, 145] on span "keyboard_arrow_right" at bounding box center [30, 145] width 14 height 14
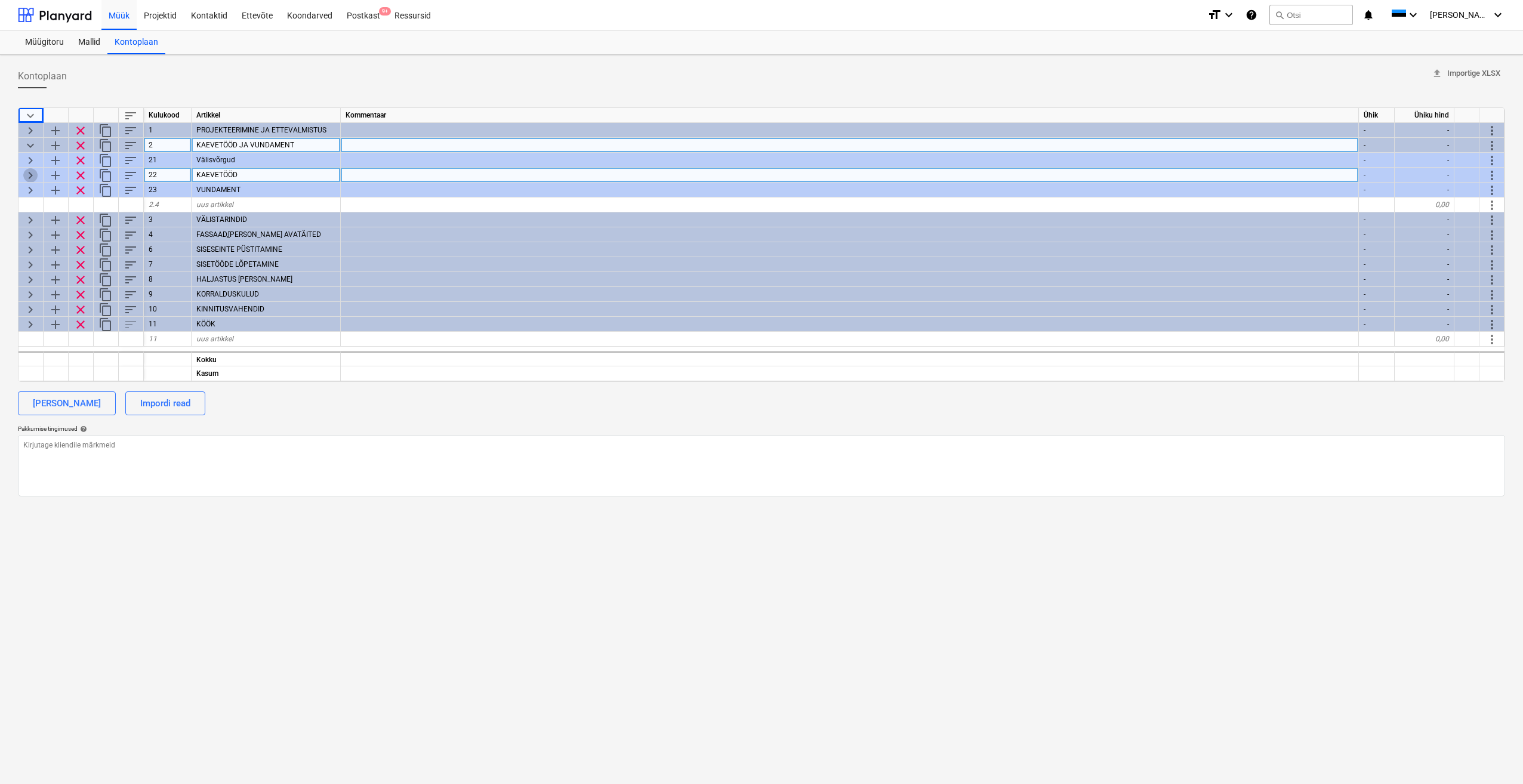
click at [33, 170] on span "keyboard_arrow_right" at bounding box center [30, 175] width 14 height 14
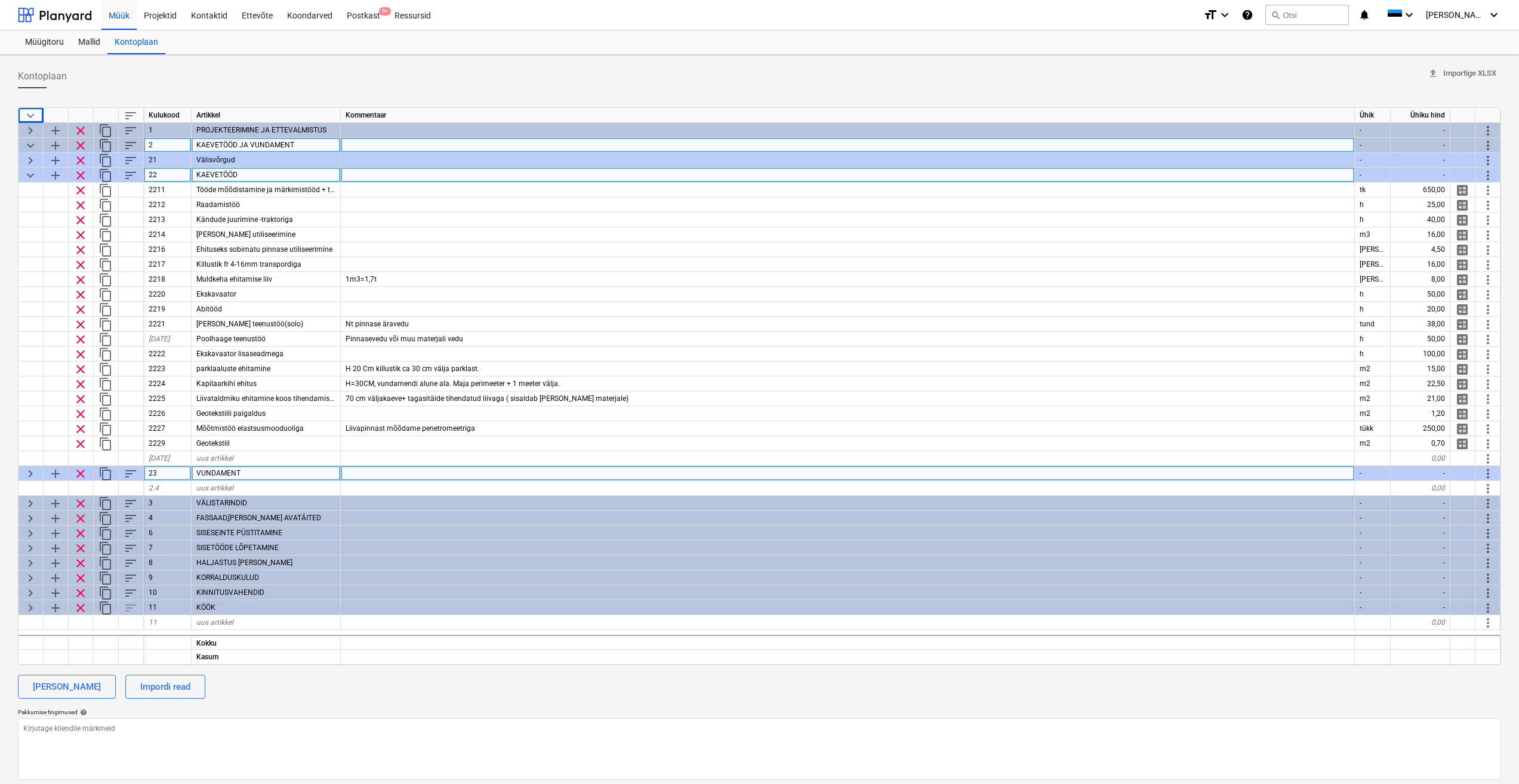
click at [30, 474] on span "keyboard_arrow_right" at bounding box center [30, 474] width 14 height 14
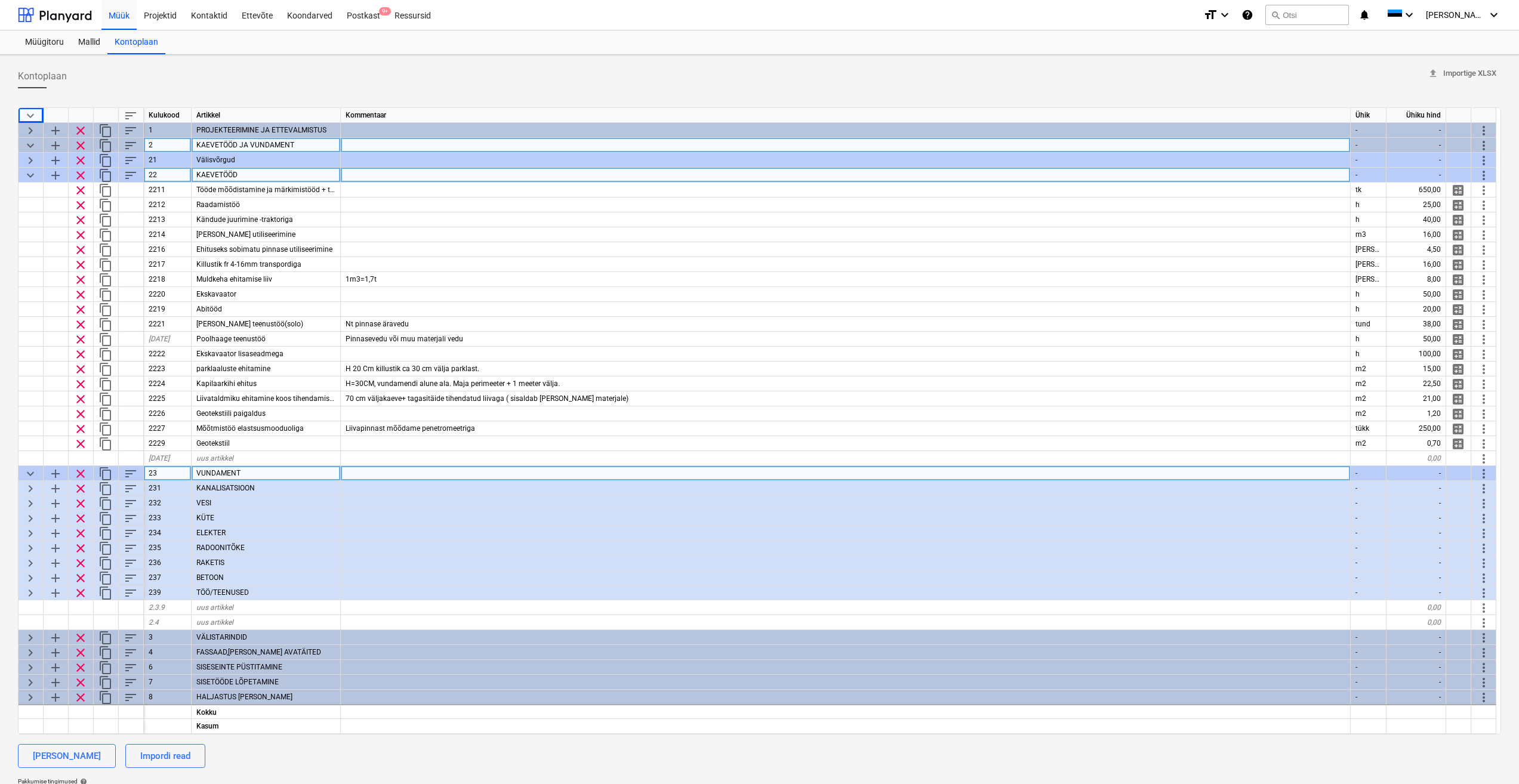
click at [28, 173] on span "keyboard_arrow_down" at bounding box center [30, 175] width 14 height 14
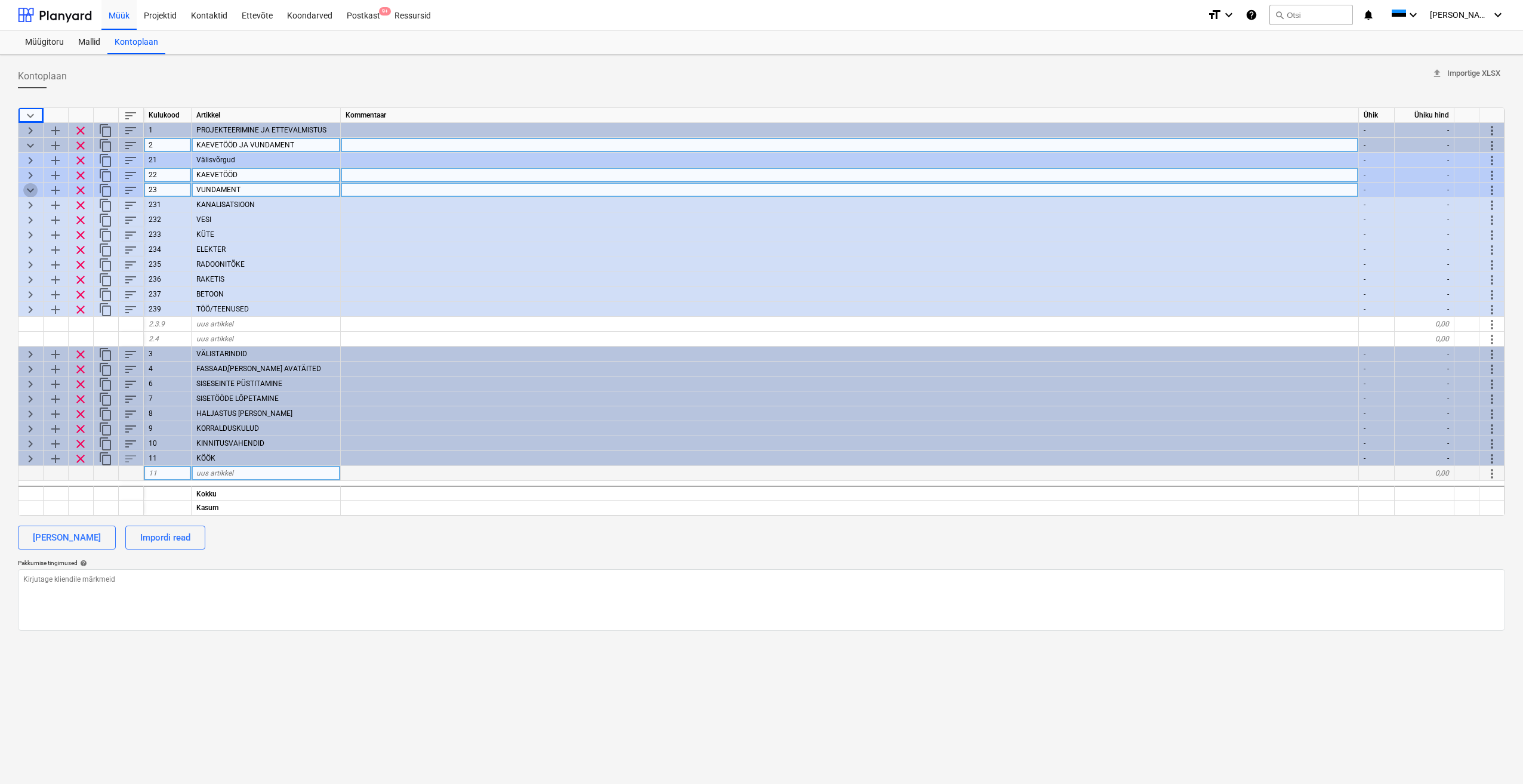
click at [32, 189] on span "keyboard_arrow_down" at bounding box center [30, 190] width 14 height 14
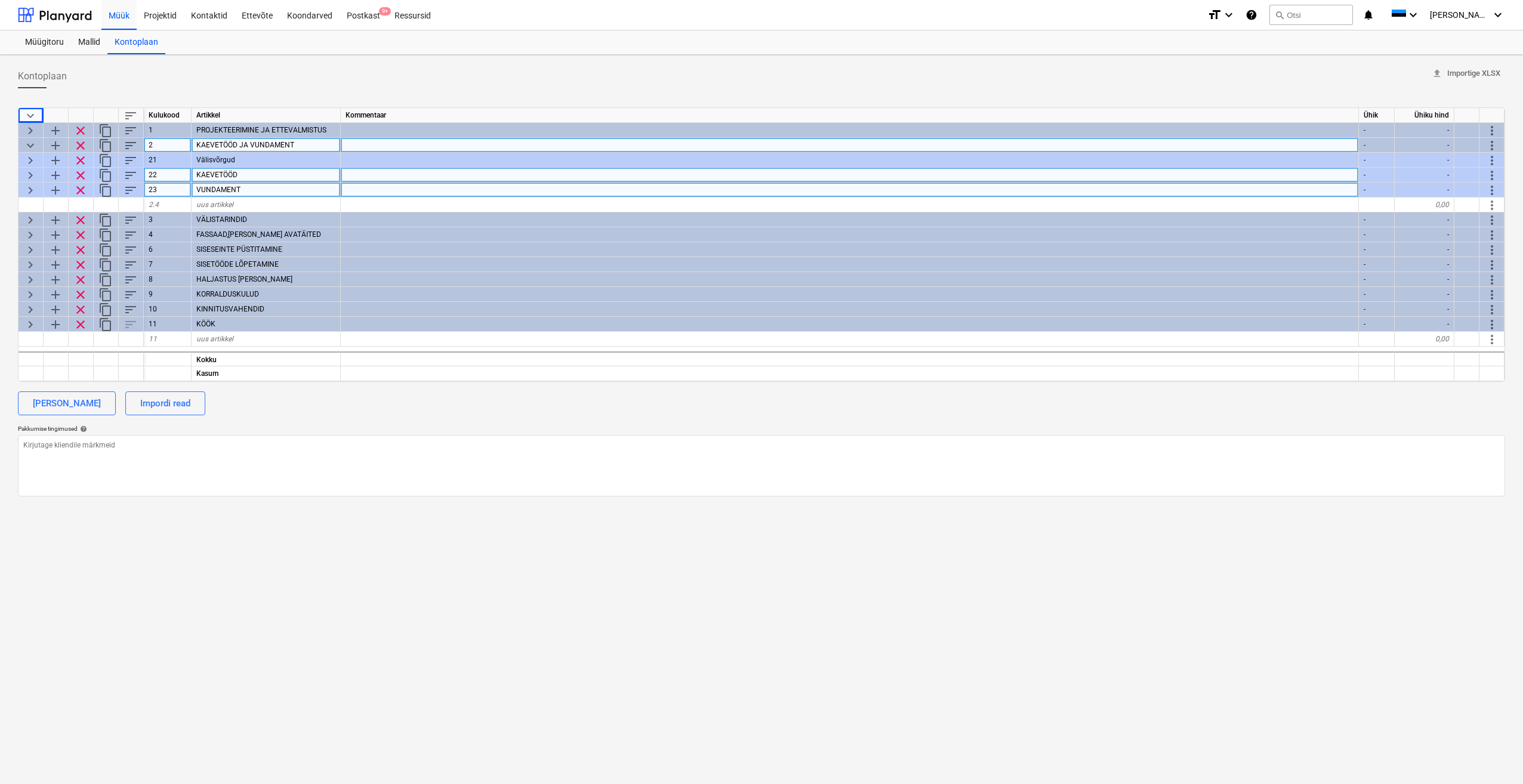
click at [28, 172] on span "keyboard_arrow_right" at bounding box center [30, 175] width 14 height 14
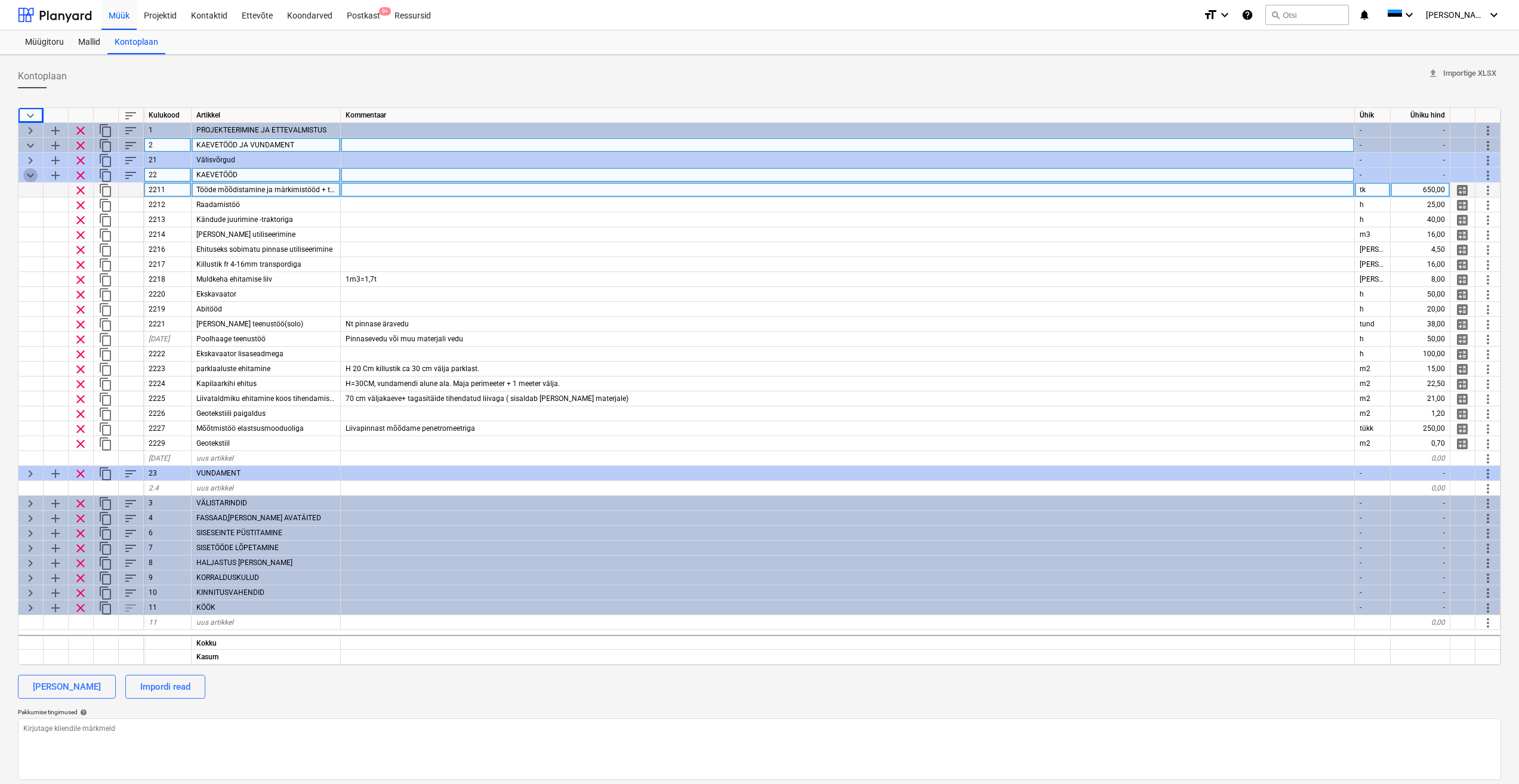
click at [29, 177] on span "keyboard_arrow_down" at bounding box center [30, 175] width 14 height 14
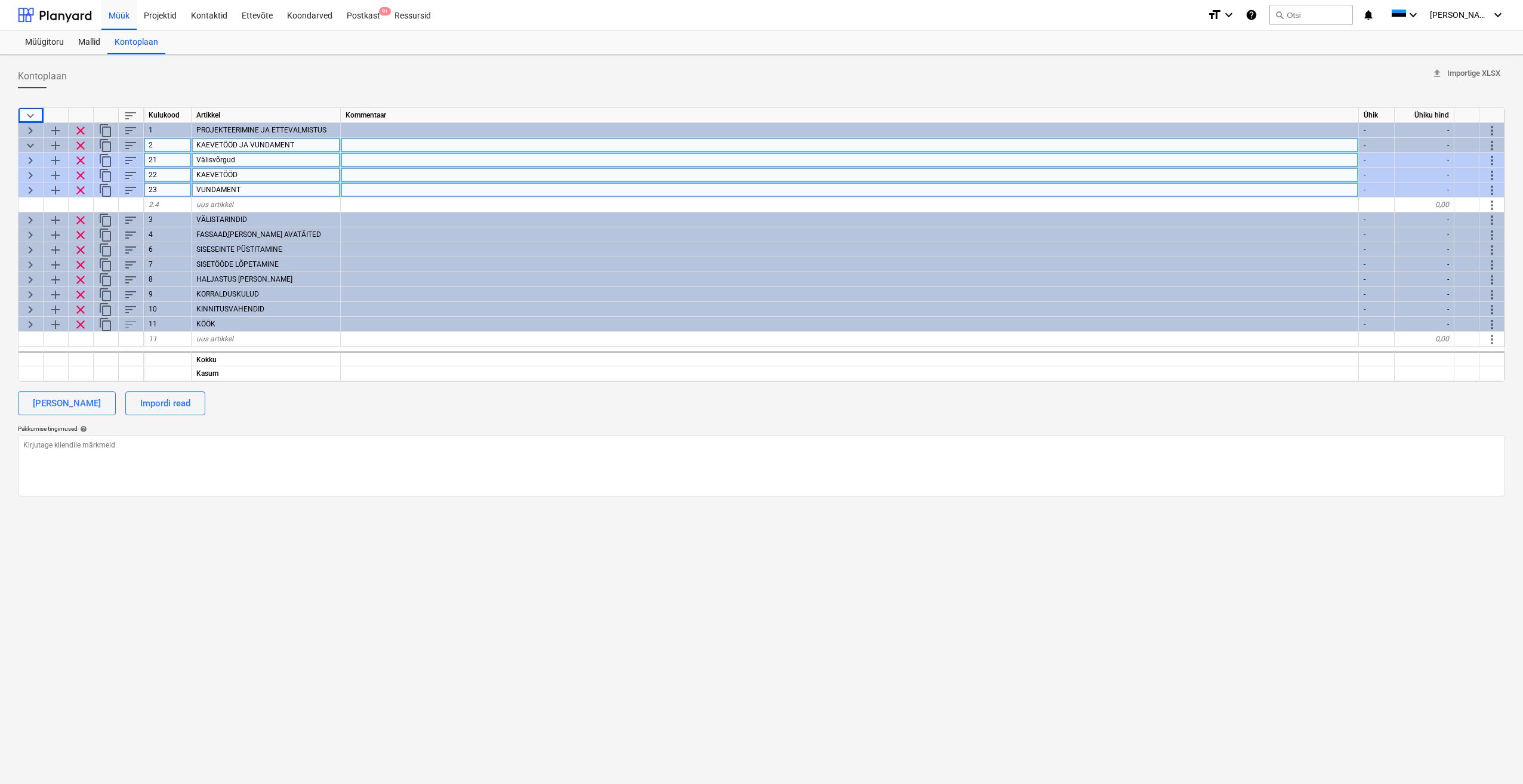
click at [35, 161] on span "keyboard_arrow_right" at bounding box center [30, 160] width 14 height 14
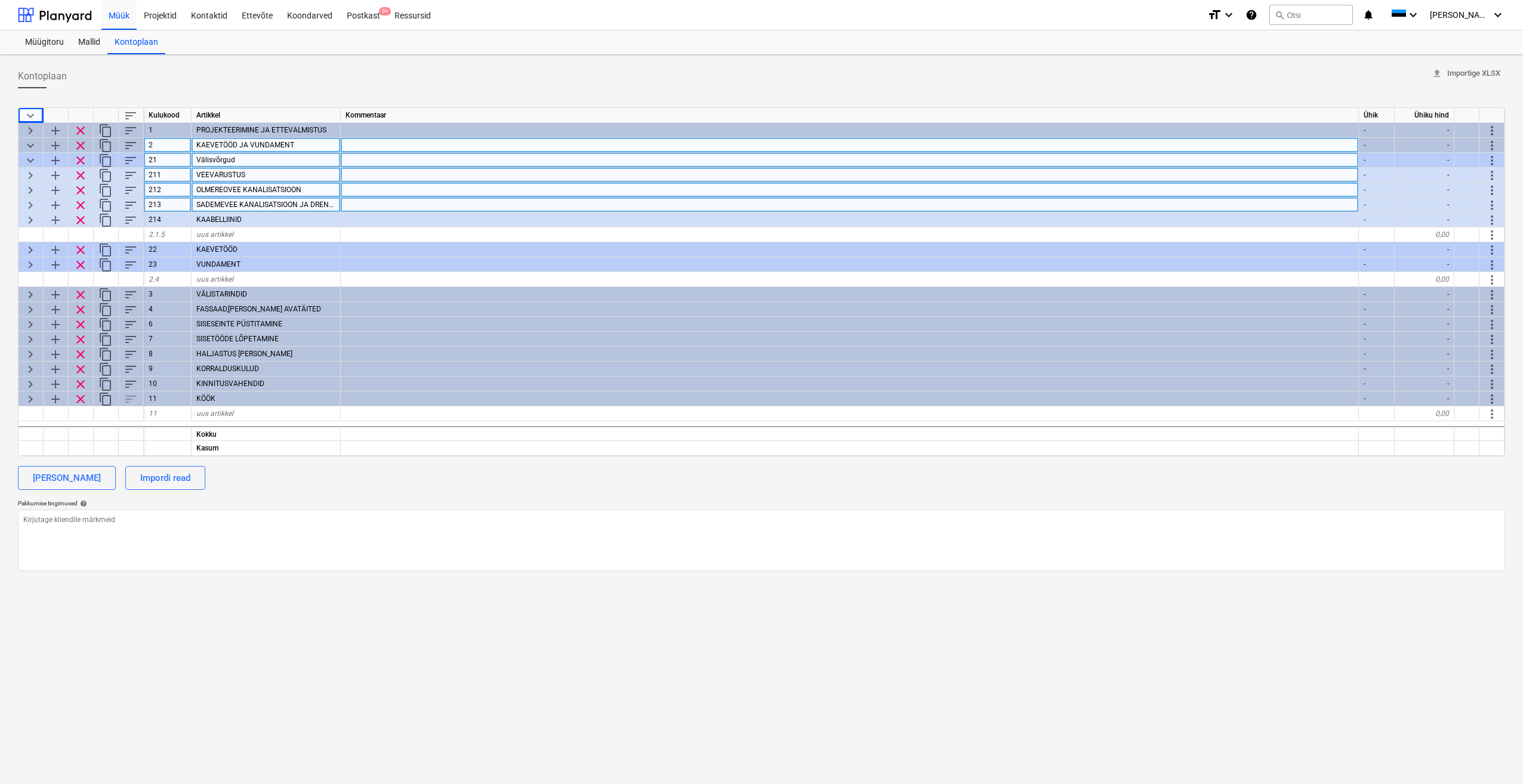
click at [28, 204] on span "keyboard_arrow_right" at bounding box center [30, 205] width 14 height 14
type textarea "x"
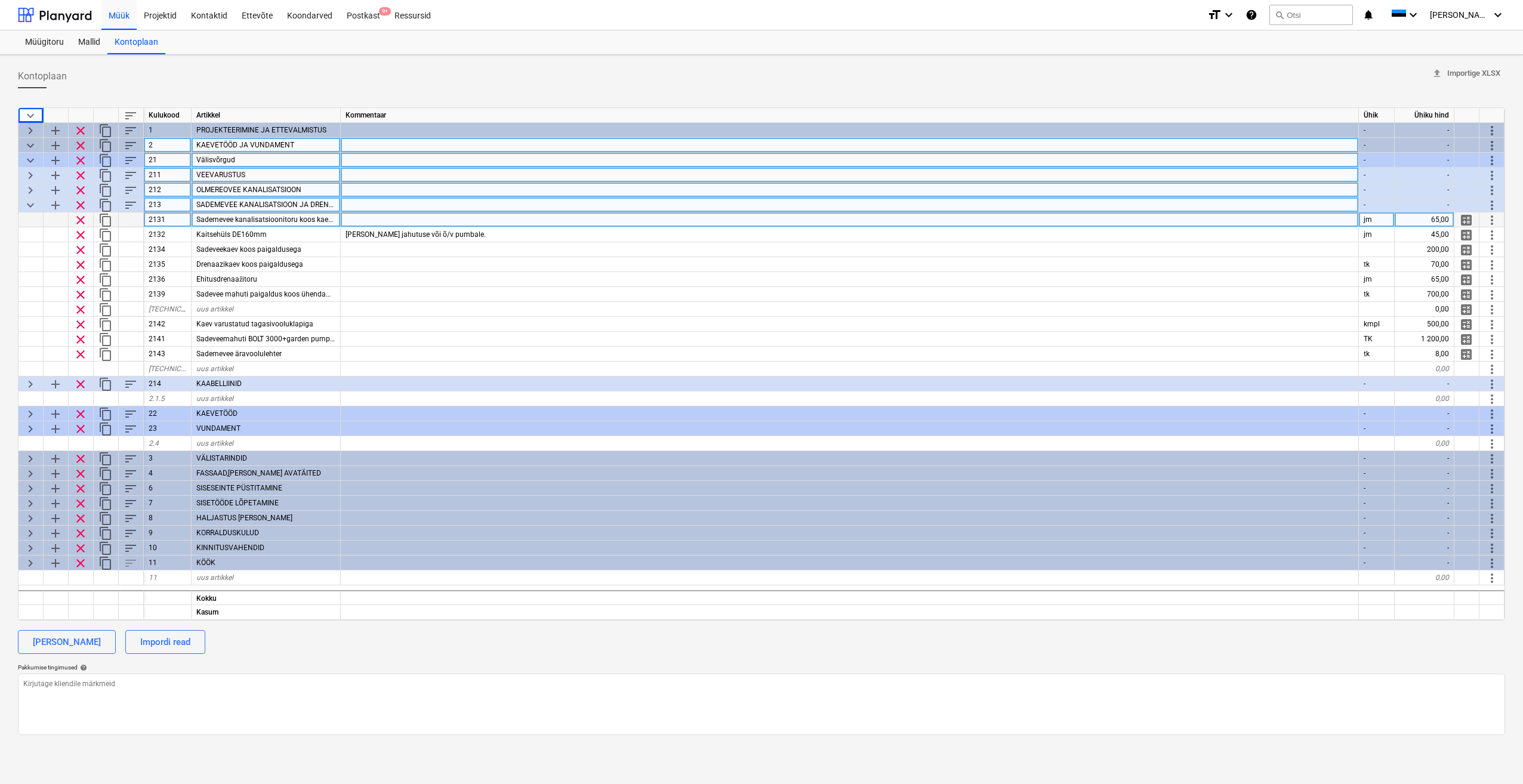
click at [296, 221] on span "Sademevee kanalisatsioonitoru koos kaevetega" at bounding box center [273, 219] width 154 height 8
click at [1419, 221] on div "65,00" at bounding box center [1425, 220] width 60 height 15
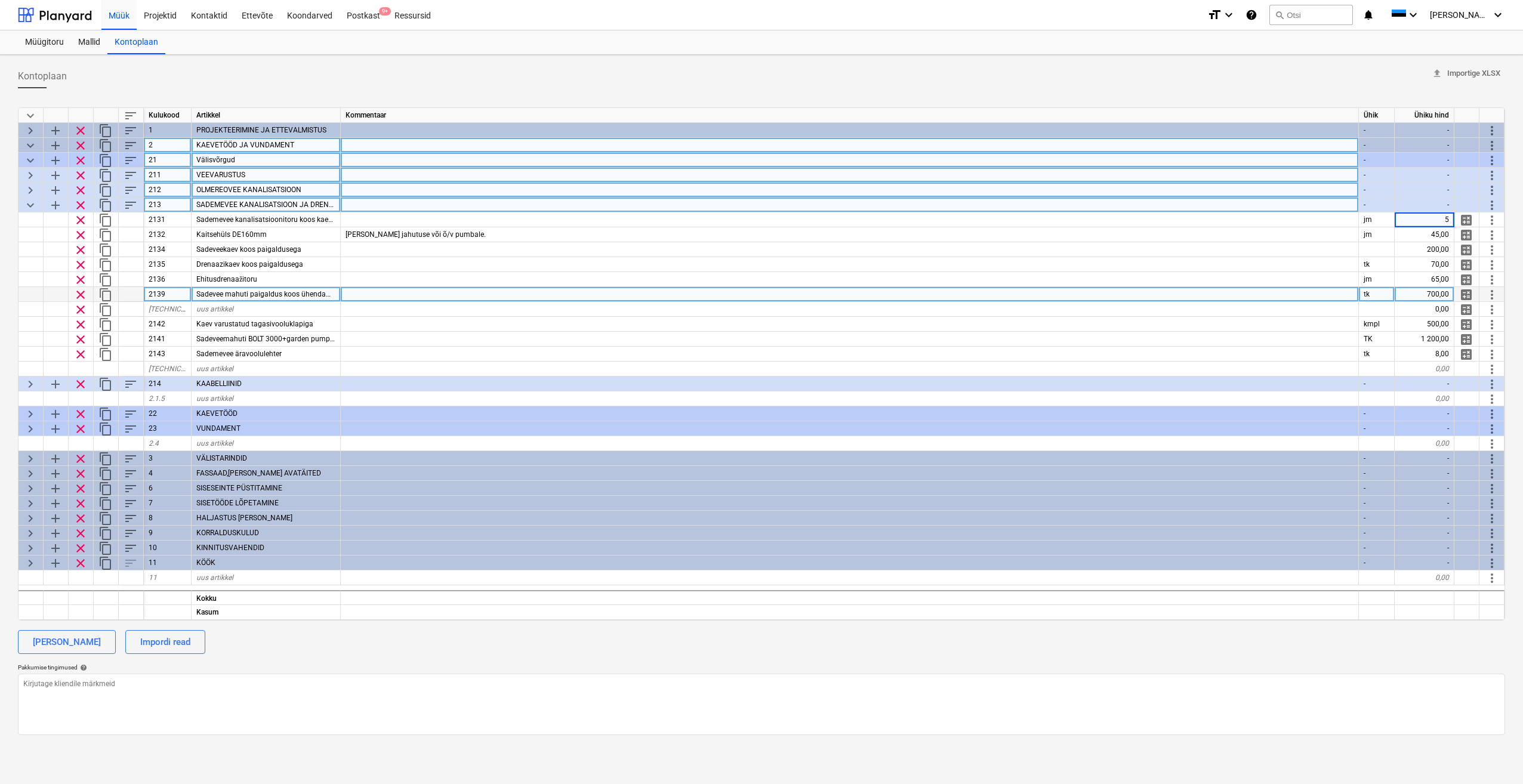
type input "50"
type textarea "x"
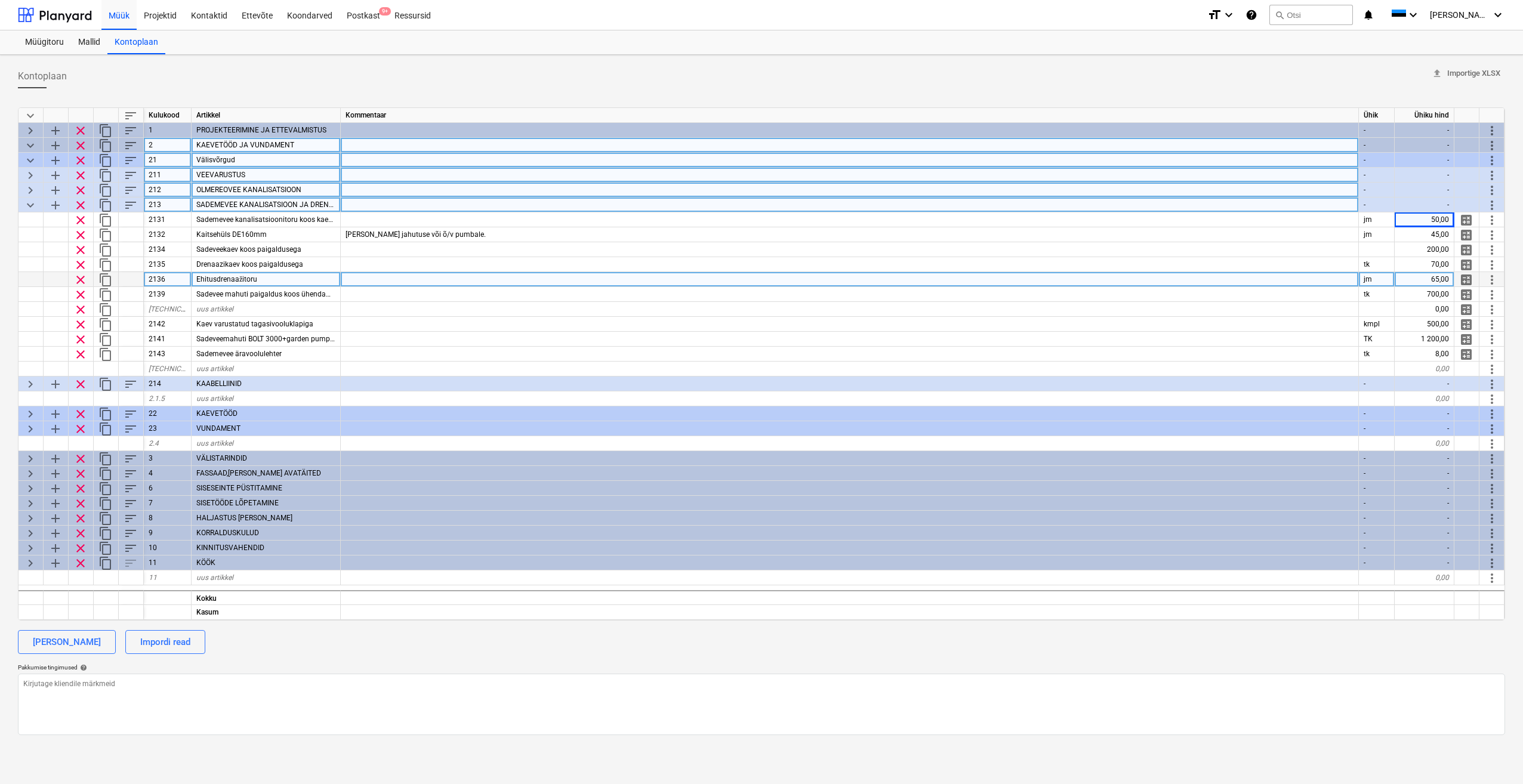
click at [1052, 276] on div at bounding box center [850, 279] width 1018 height 15
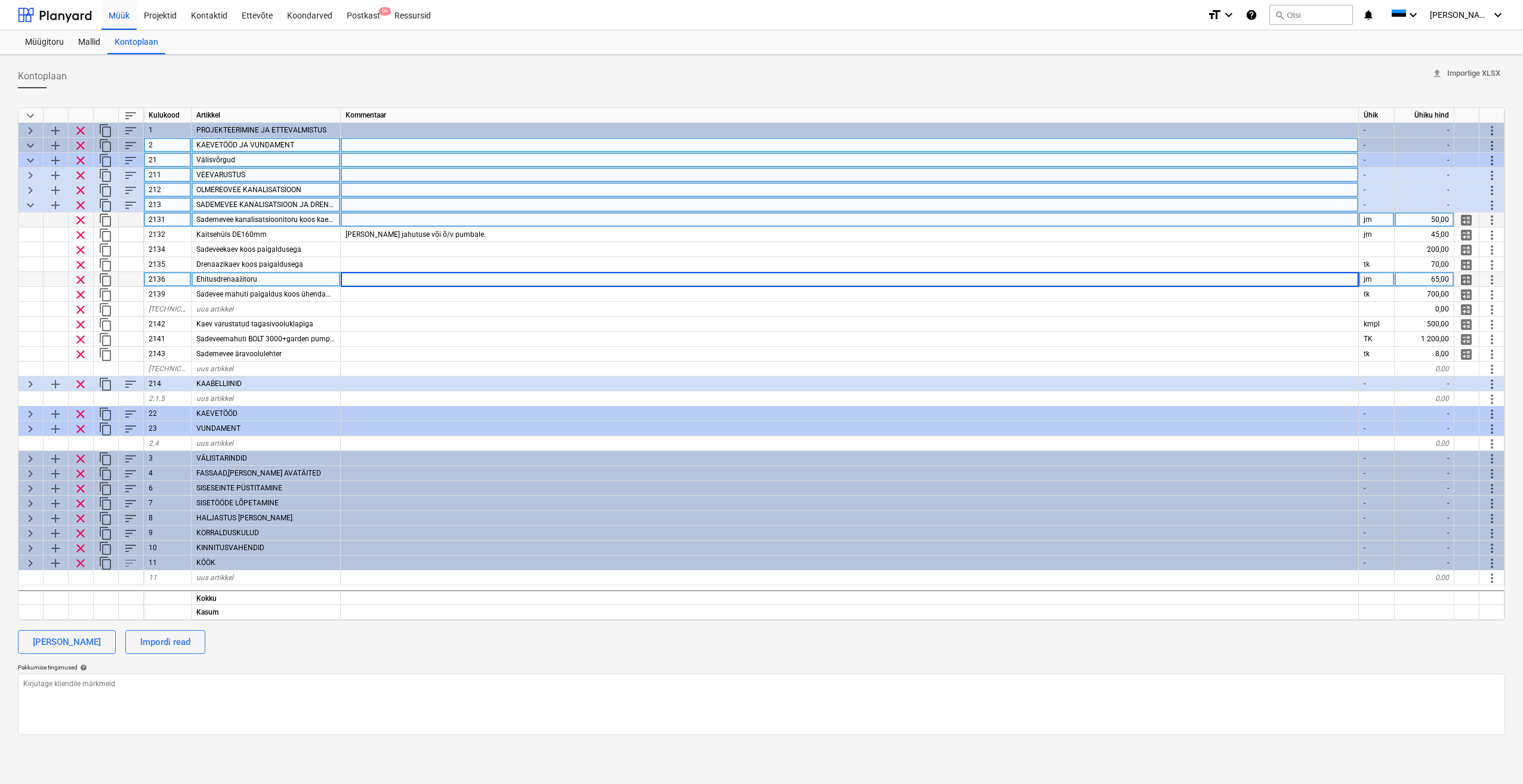
click at [503, 216] on div at bounding box center [850, 220] width 1018 height 15
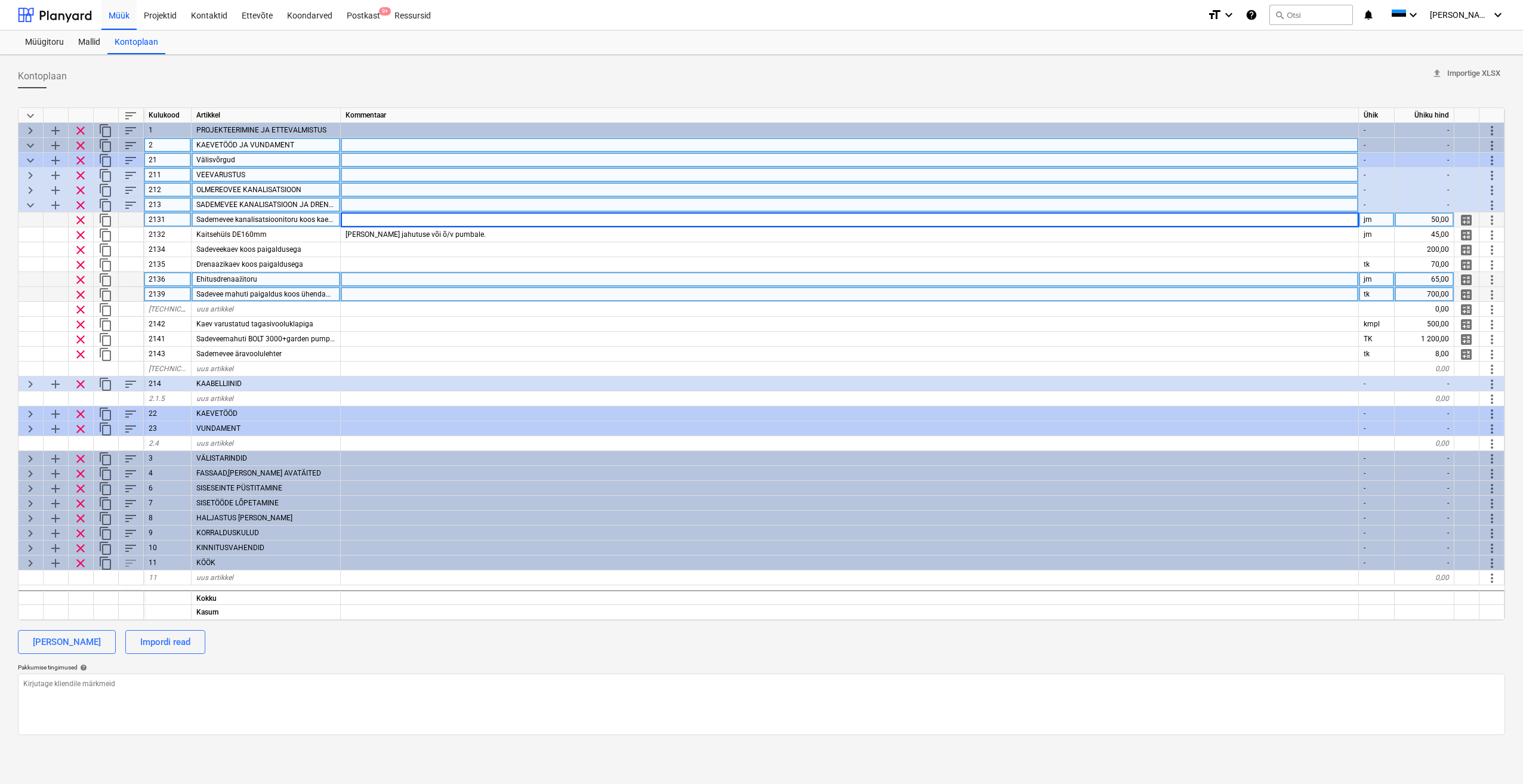
click at [477, 292] on div at bounding box center [850, 294] width 1018 height 15
